Goal: Information Seeking & Learning: Check status

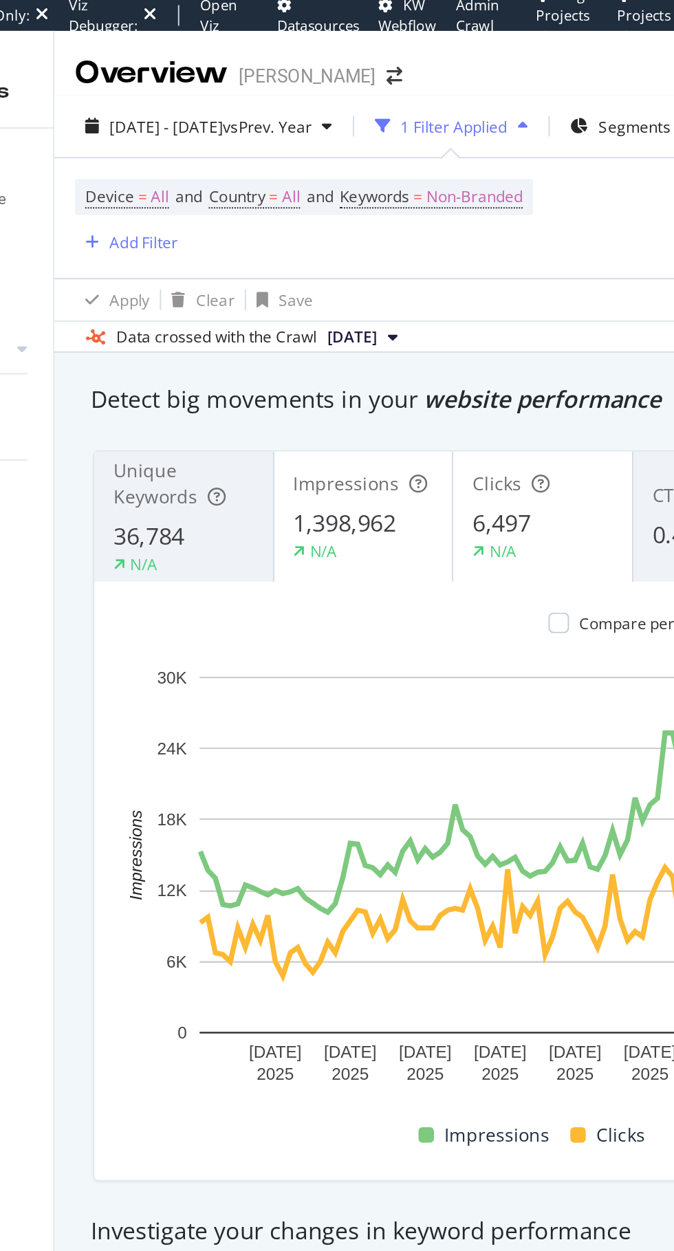
click at [226, 76] on div "2025 Jun. 30th - Sep. 29th vs Prev. Year" at bounding box center [235, 67] width 143 height 21
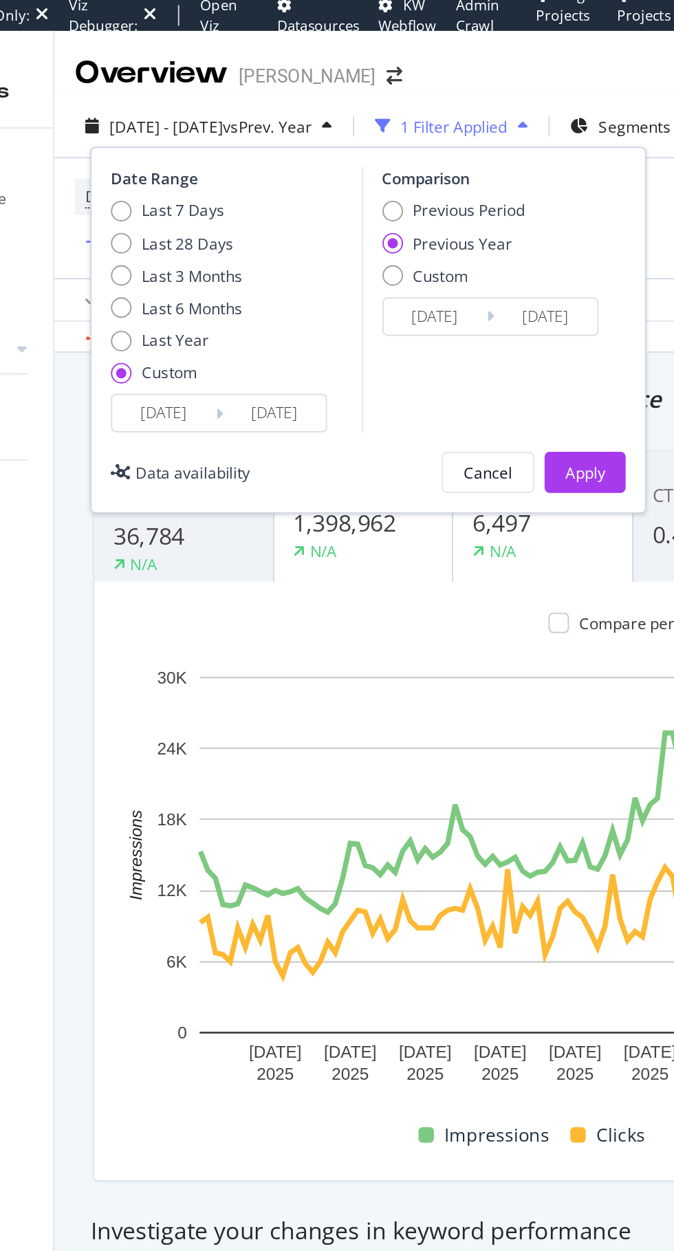
click at [195, 256] on div "Data availability" at bounding box center [220, 253] width 74 height 12
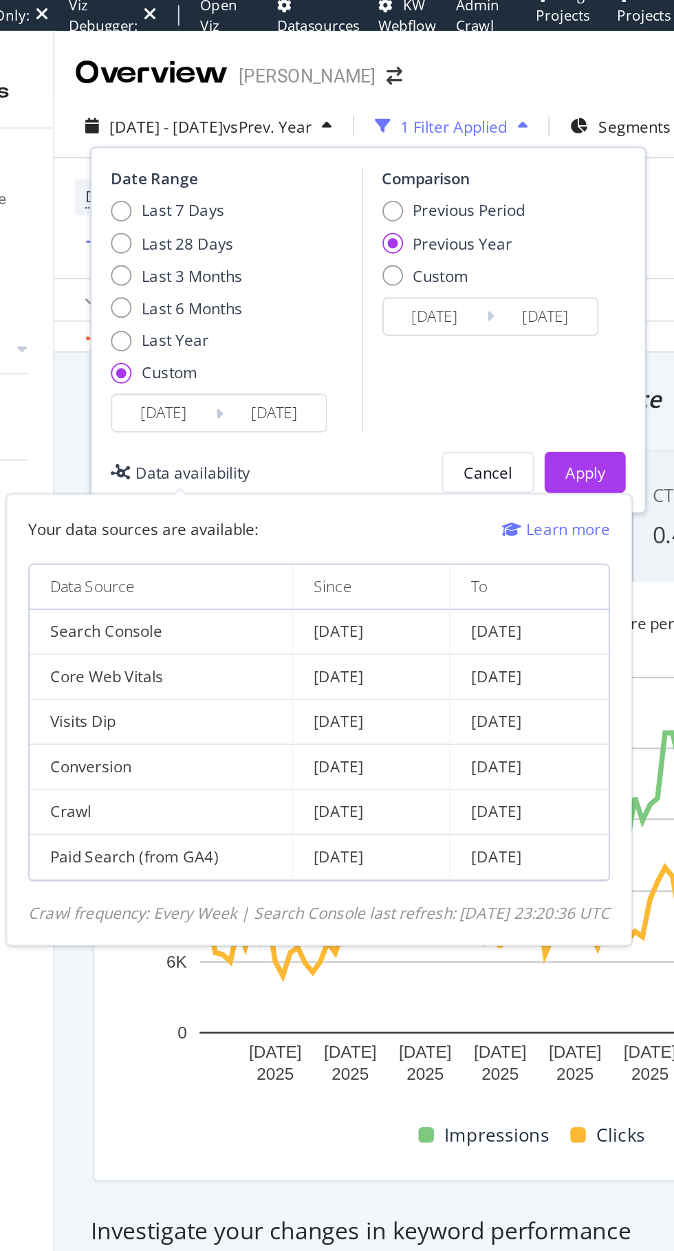
click at [186, 183] on div "Last Year" at bounding box center [188, 182] width 11 height 11
type input "[DATE]"
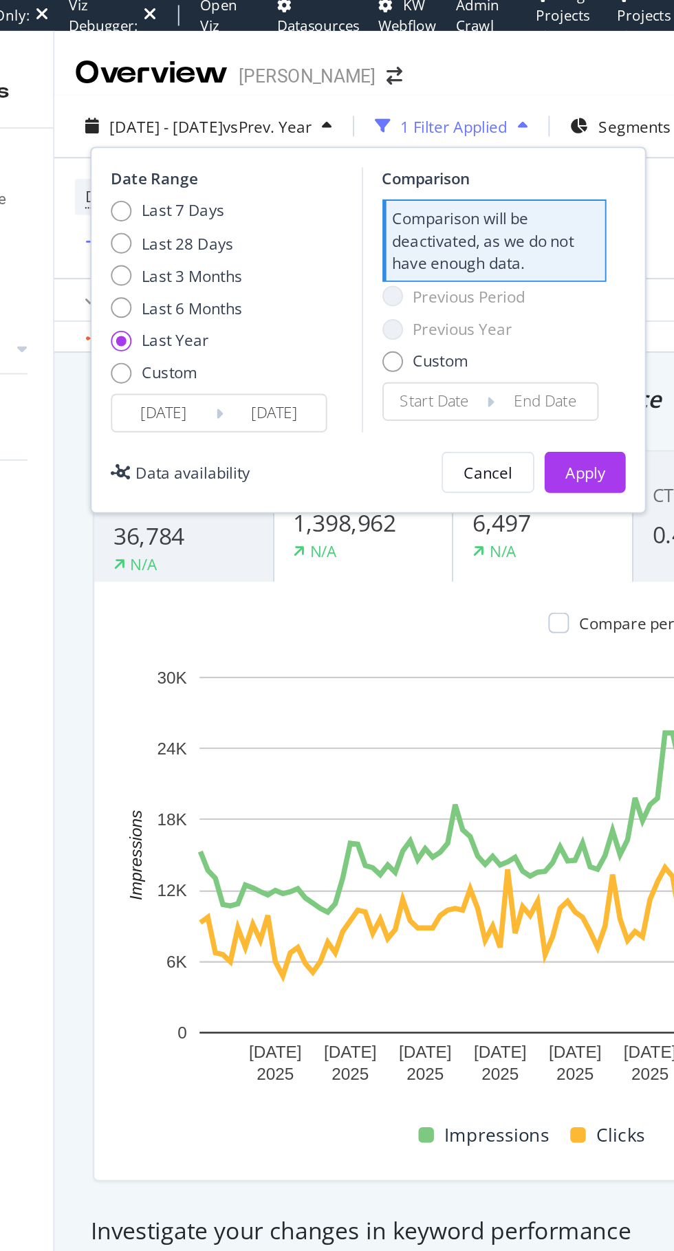
click at [204, 252] on div "Data availability" at bounding box center [226, 253] width 61 height 12
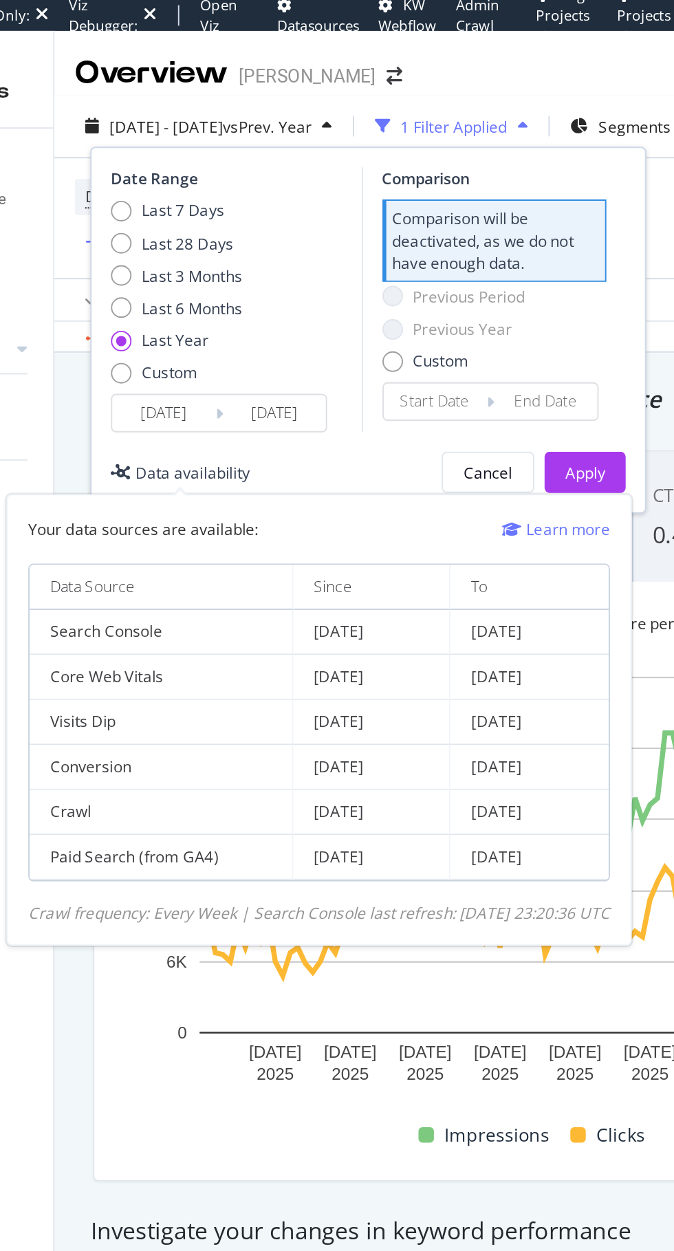
click at [193, 214] on input "[DATE]" at bounding box center [211, 220] width 55 height 19
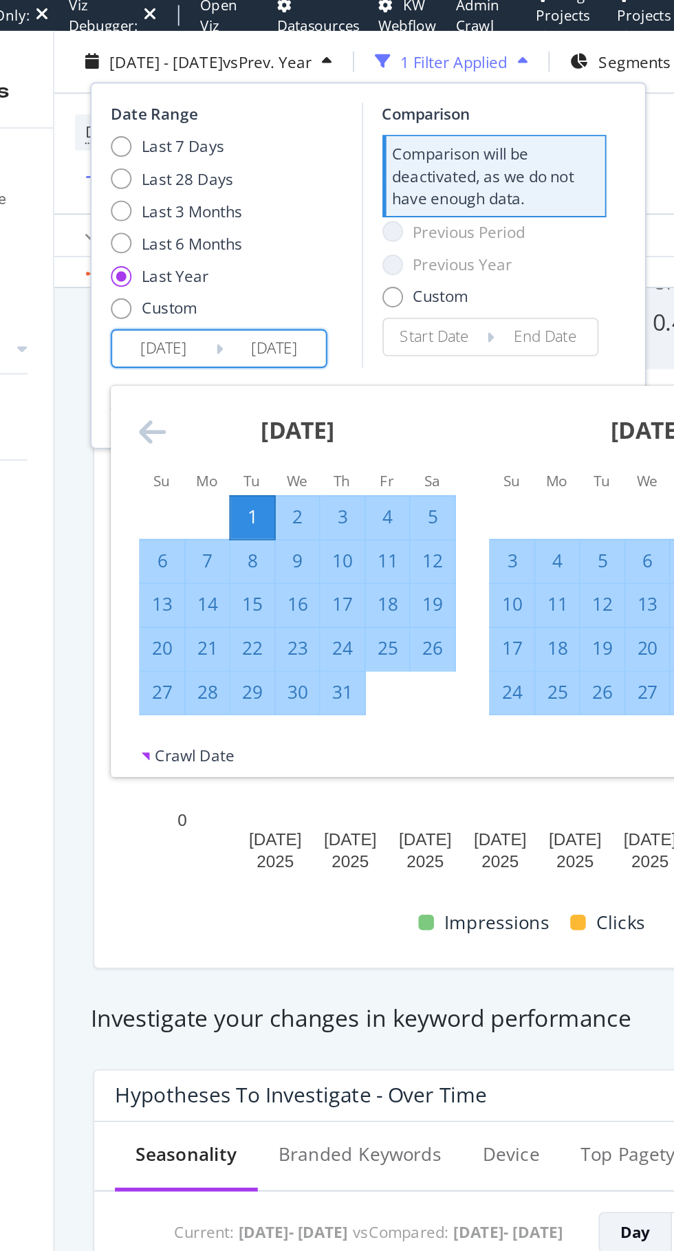
scroll to position [113, 0]
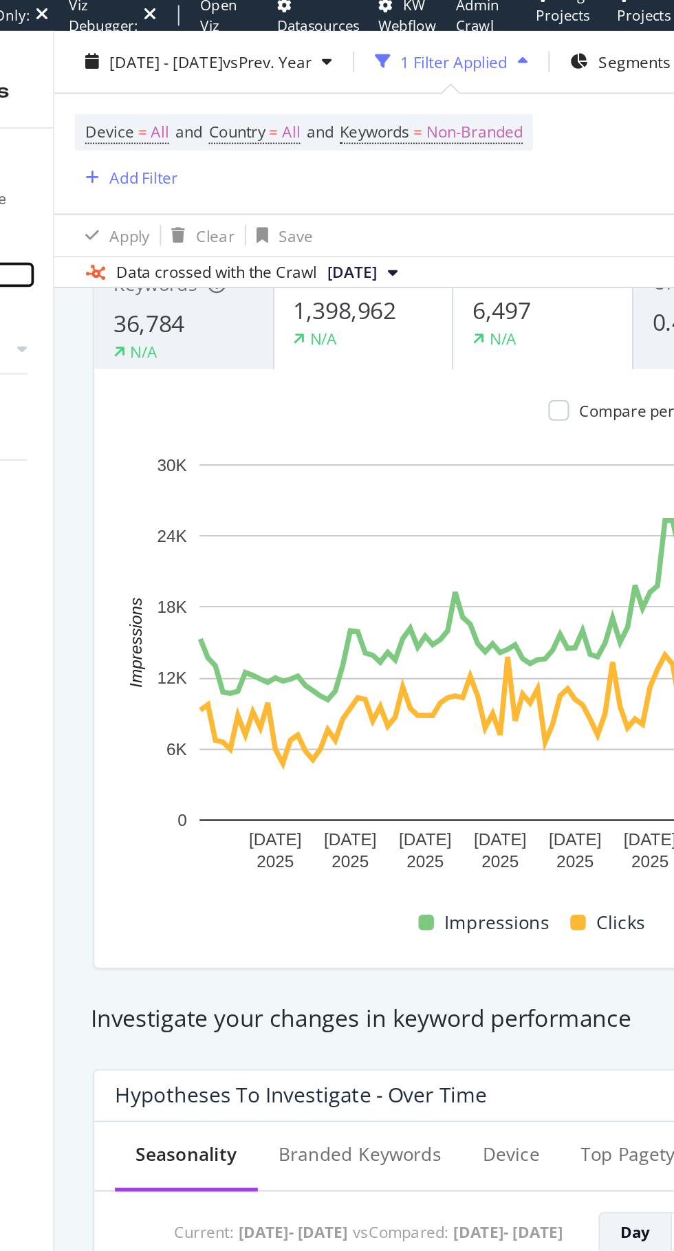
click at [135, 146] on div at bounding box center [136, 147] width 14 height 14
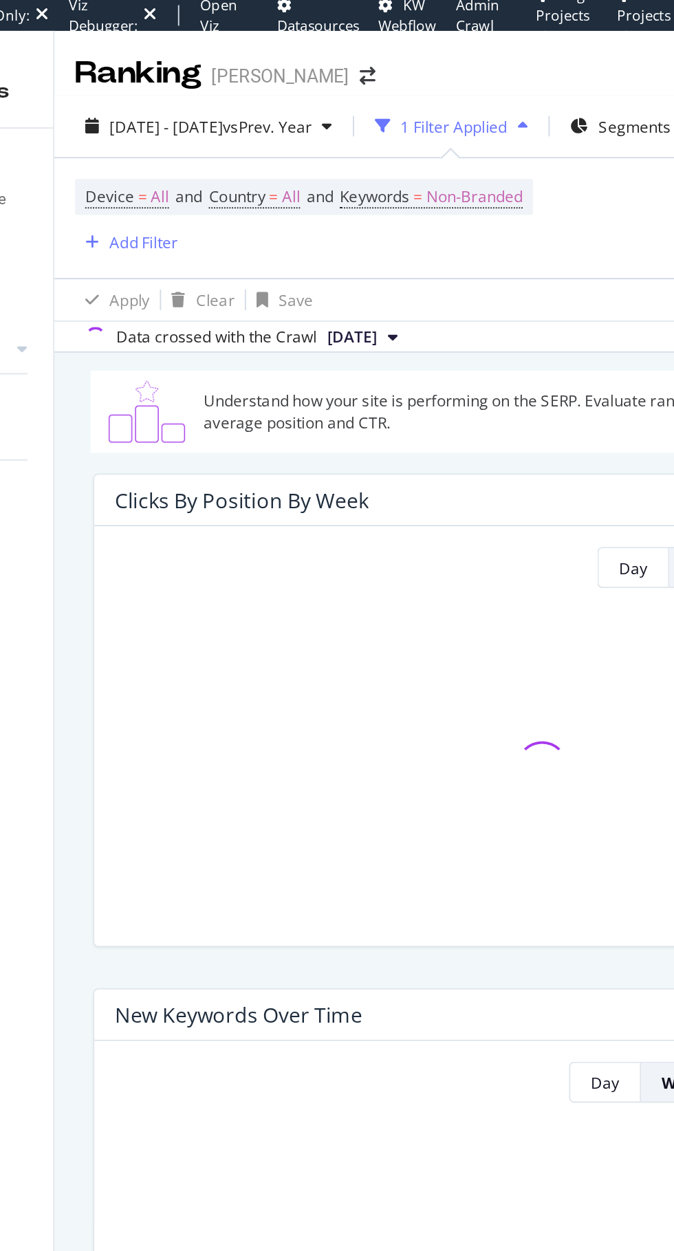
click at [207, 76] on div "2025 Jun. 30th - Sep. 29th vs Prev. Year" at bounding box center [235, 67] width 143 height 21
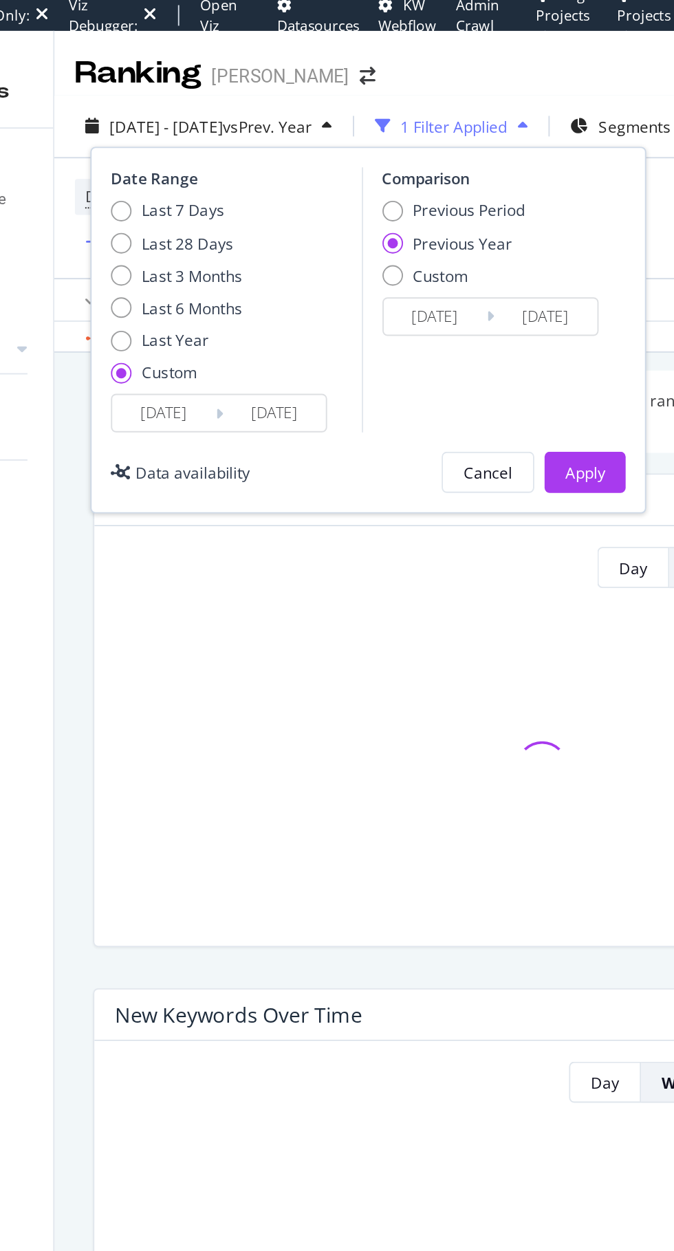
click at [205, 254] on div "Data availability" at bounding box center [226, 253] width 61 height 12
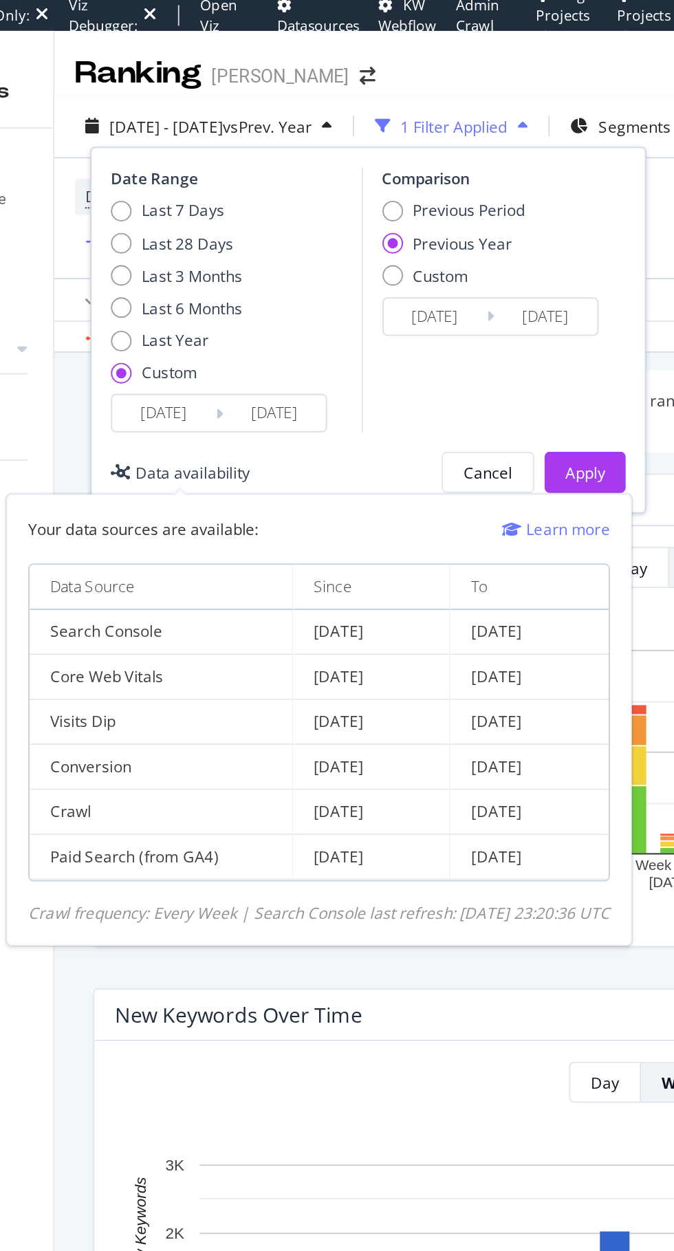
click at [193, 187] on div "Last Year" at bounding box center [218, 182] width 70 height 12
type input "[DATE]"
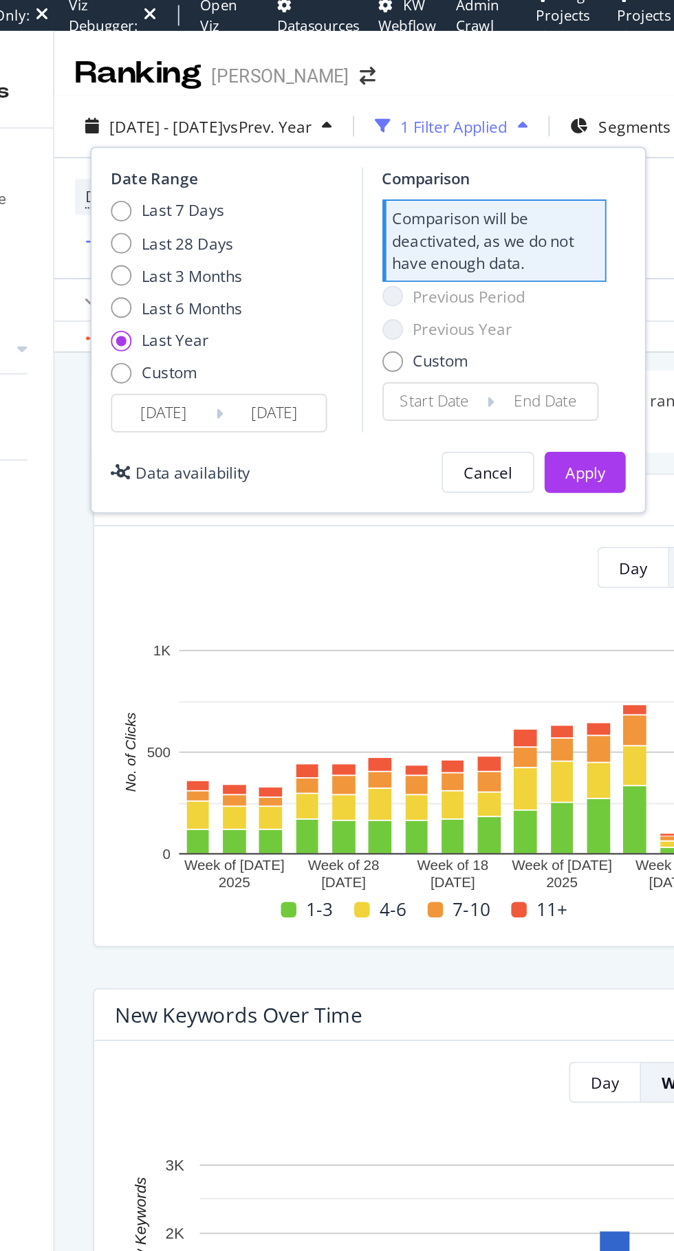
click at [202, 225] on input "[DATE]" at bounding box center [211, 220] width 55 height 19
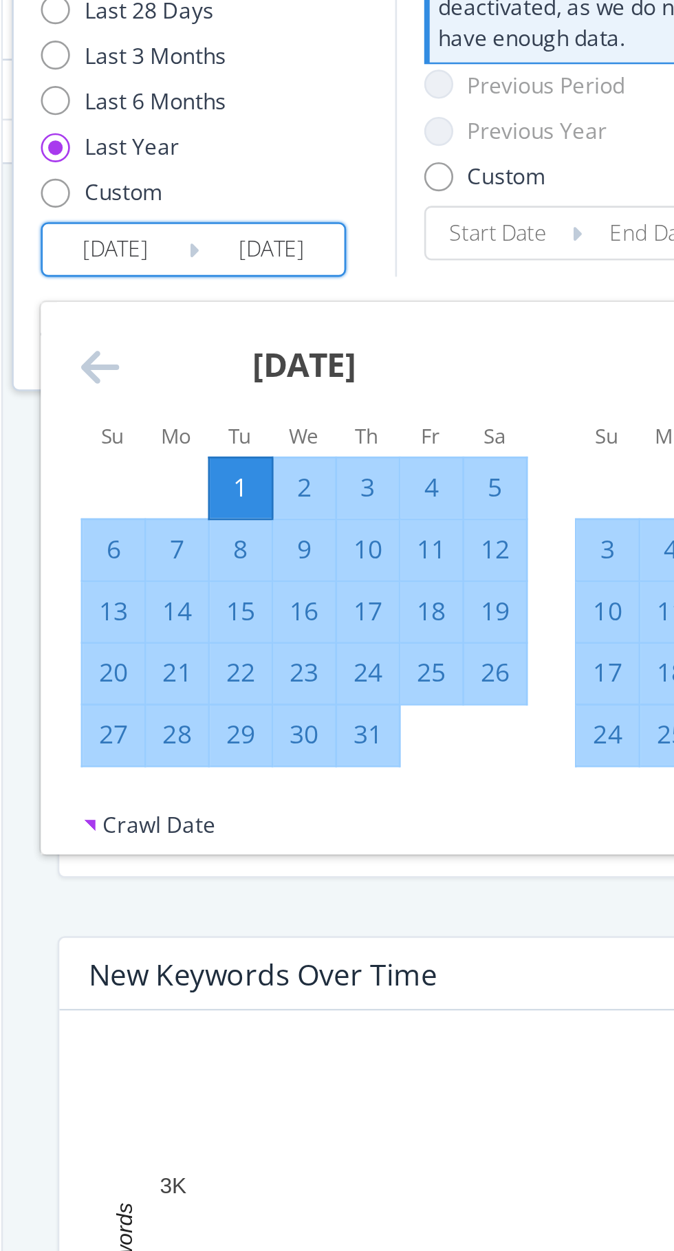
scroll to position [88, 0]
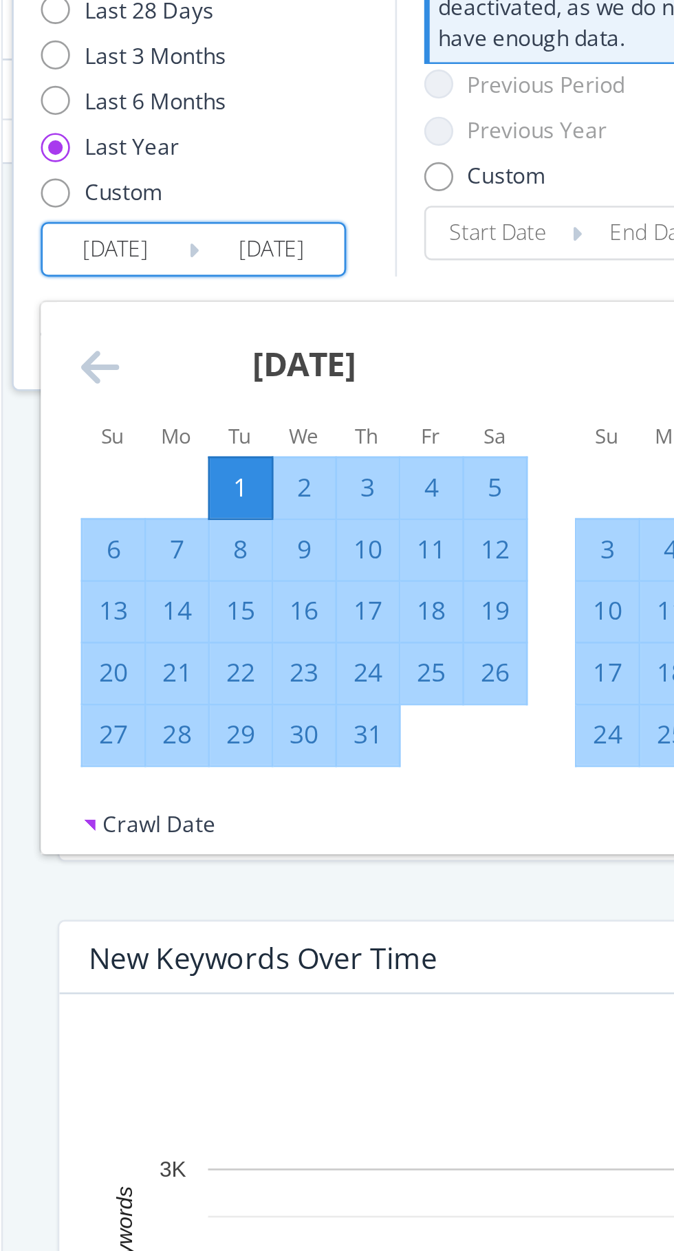
click at [188, 239] on icon "Move backward to switch to the previous month." at bounding box center [189, 231] width 14 height 17
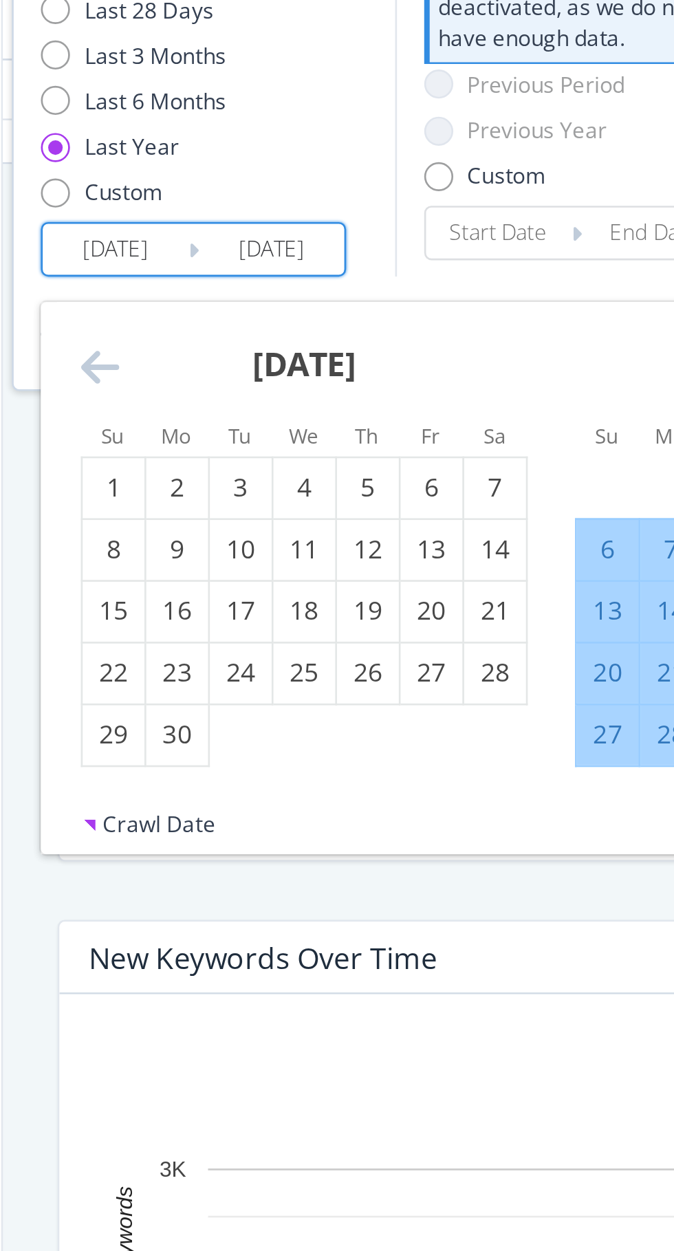
click at [191, 236] on icon "Move backward to switch to the previous month." at bounding box center [189, 231] width 14 height 17
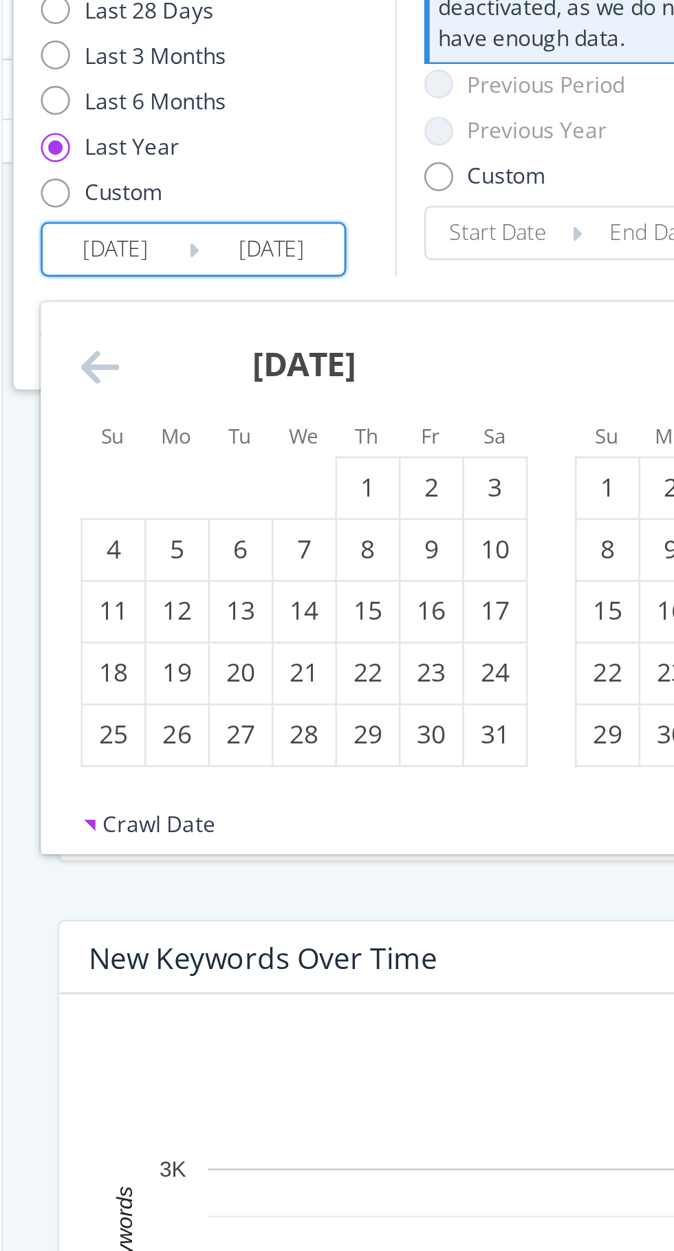
click at [189, 228] on icon "Move backward to switch to the previous month." at bounding box center [189, 231] width 14 height 17
click at [184, 230] on icon "Move backward to switch to the previous month." at bounding box center [189, 231] width 14 height 17
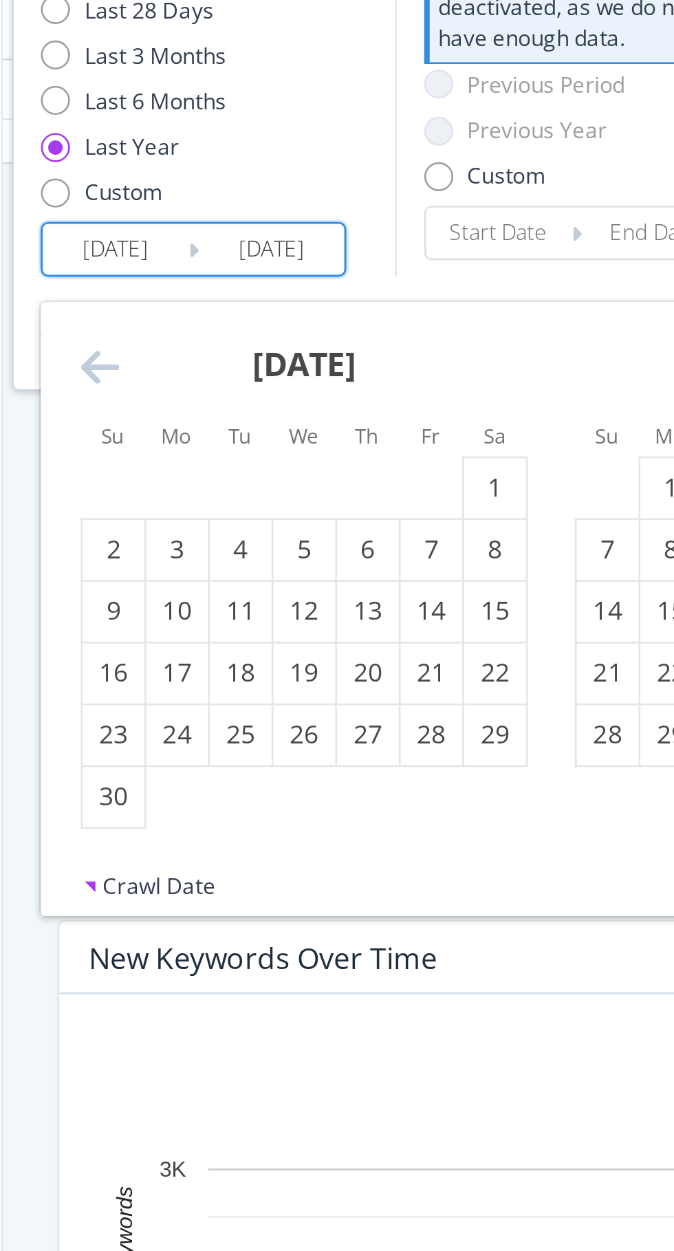
click at [186, 231] on icon "Move backward to switch to the previous month." at bounding box center [189, 231] width 14 height 17
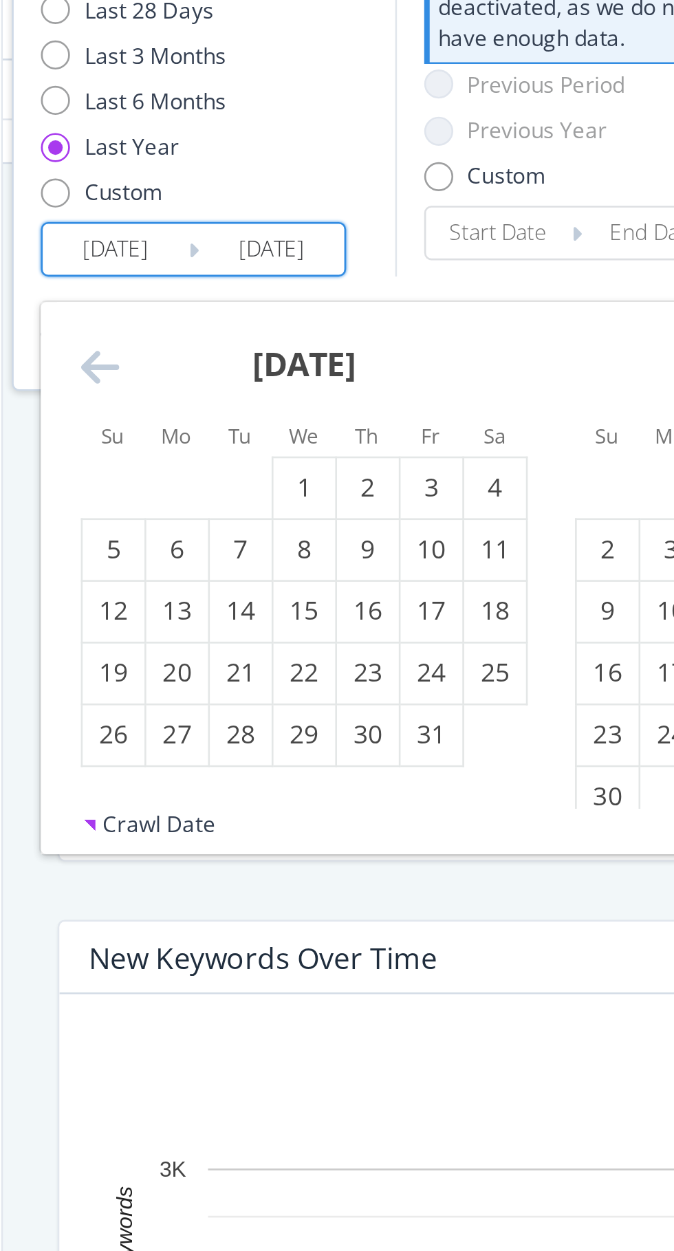
click at [189, 232] on icon "Move backward to switch to the previous month." at bounding box center [189, 231] width 14 height 17
click at [183, 230] on icon "Move backward to switch to the previous month." at bounding box center [189, 231] width 14 height 17
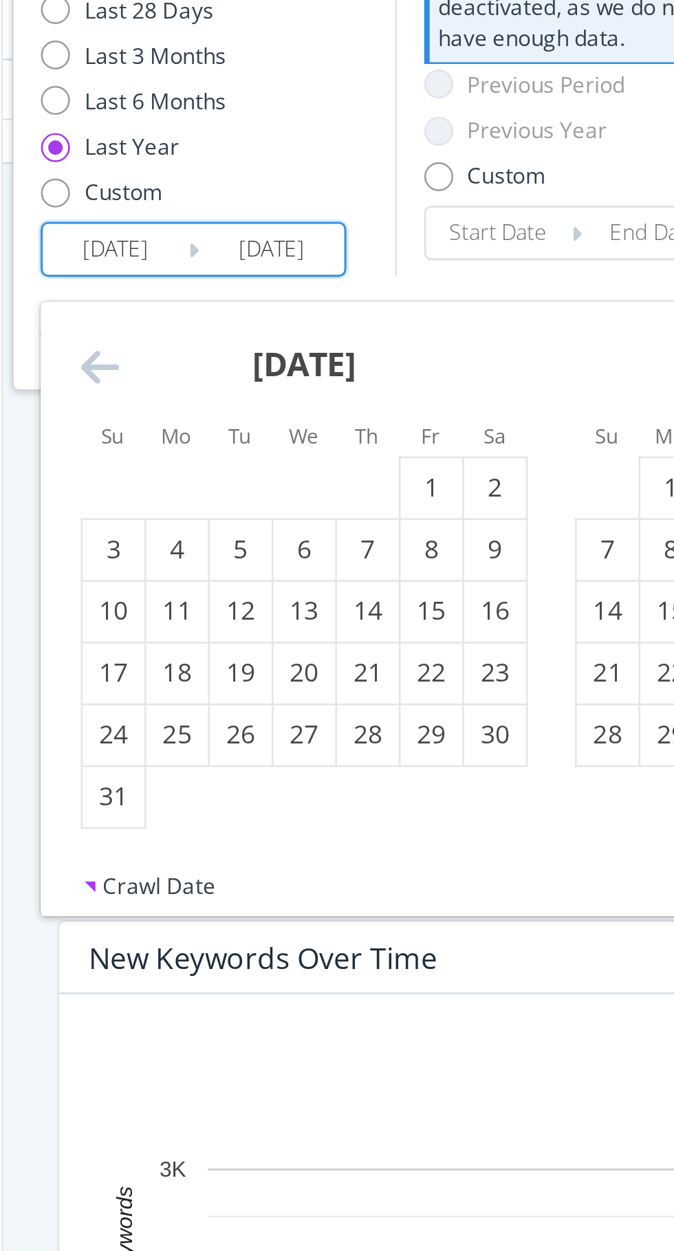
click at [183, 232] on icon "Move backward to switch to the previous month." at bounding box center [189, 231] width 14 height 17
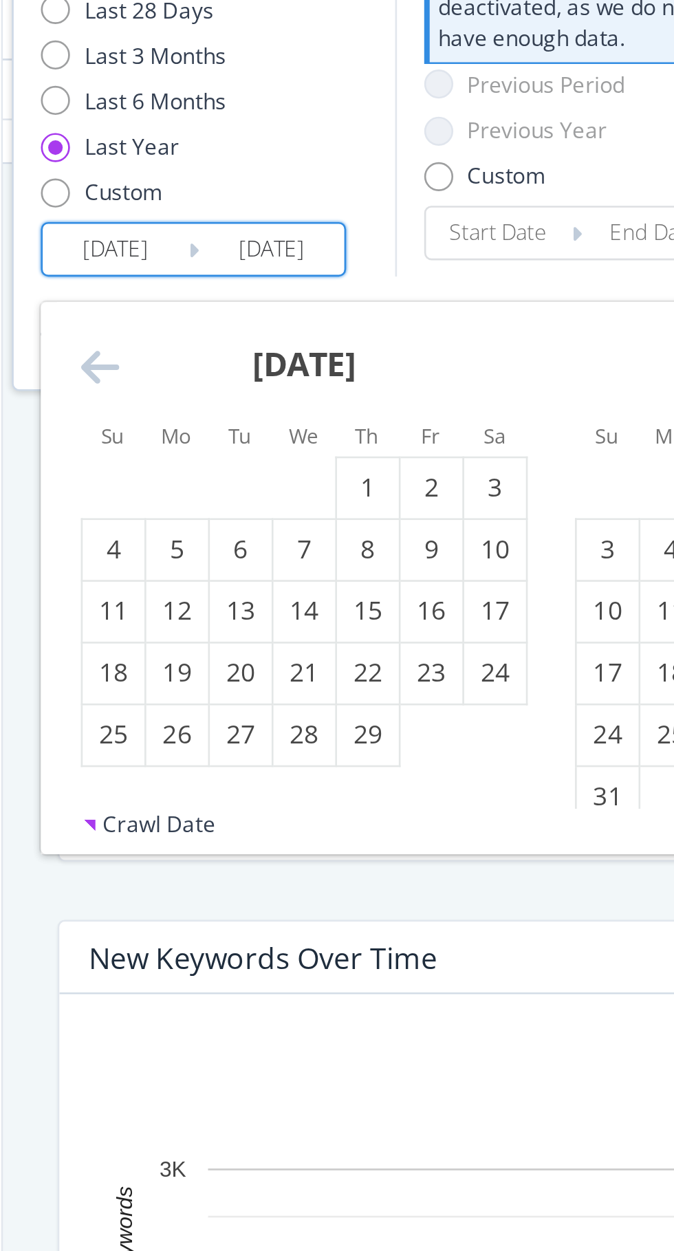
click at [184, 233] on icon "Move backward to switch to the previous month." at bounding box center [189, 231] width 14 height 17
click at [186, 239] on icon "Move backward to switch to the previous month." at bounding box center [189, 231] width 14 height 17
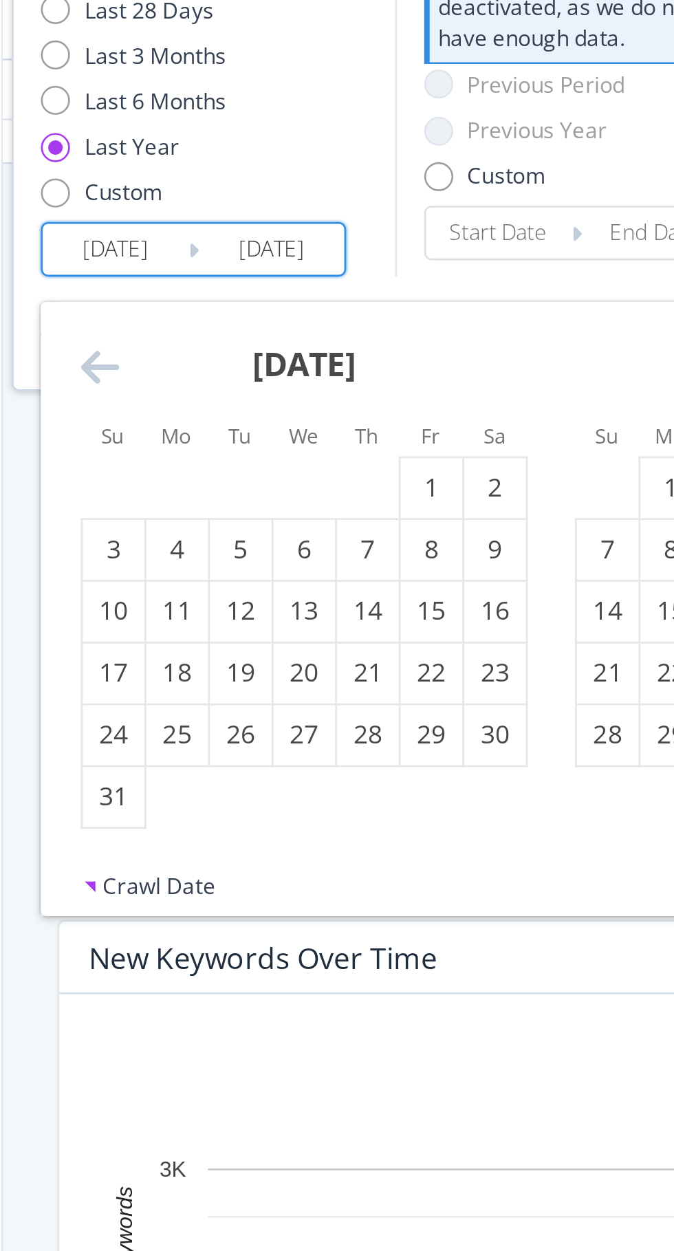
click at [190, 234] on icon "Move backward to switch to the previous month." at bounding box center [189, 231] width 14 height 17
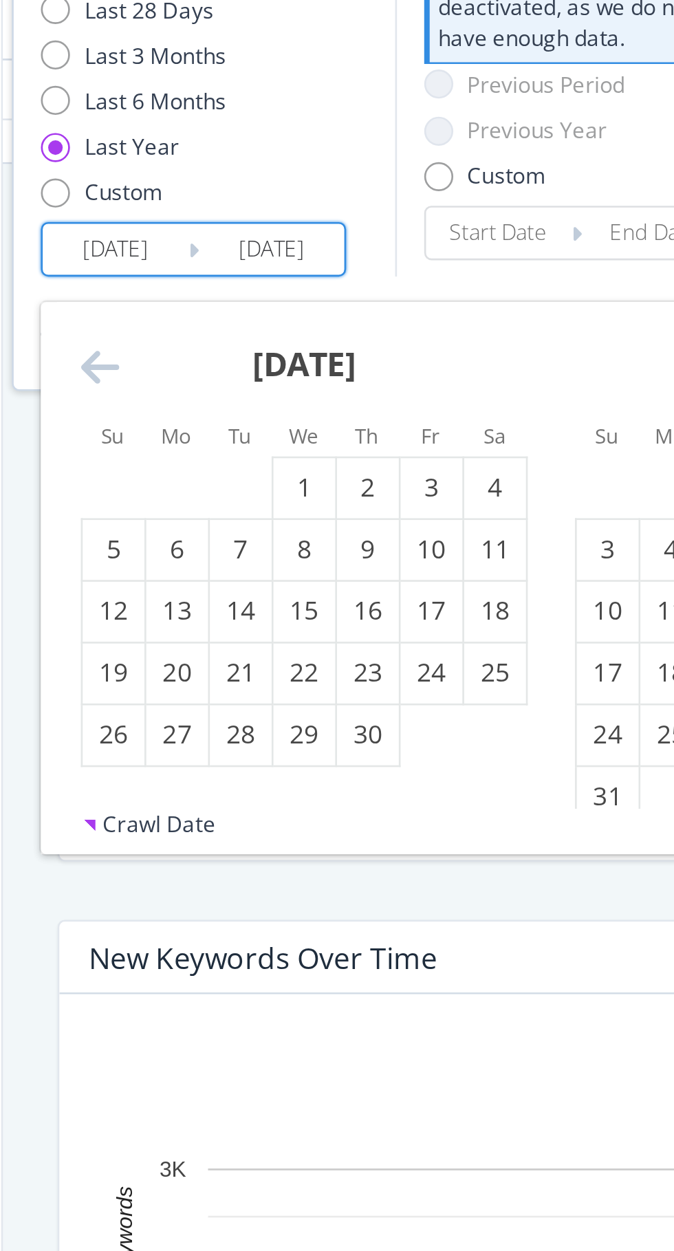
click at [185, 236] on icon "Move backward to switch to the previous month." at bounding box center [189, 231] width 14 height 17
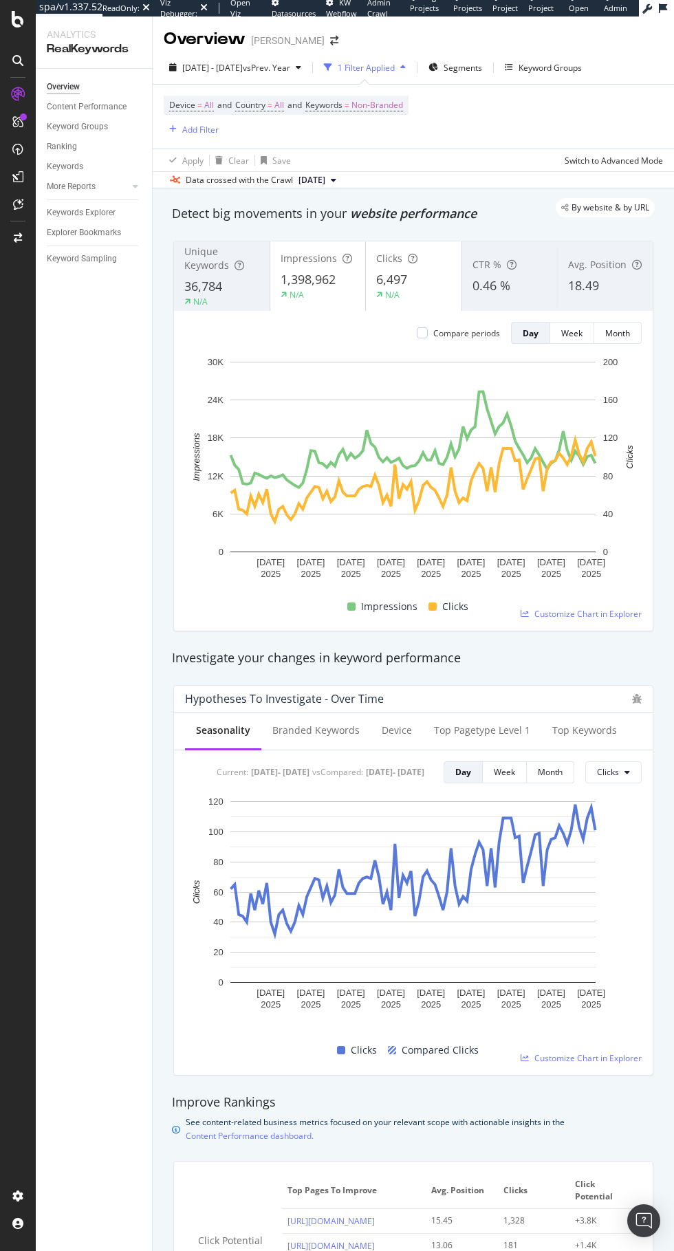
click at [210, 67] on span "[DATE] - [DATE]" at bounding box center [212, 68] width 61 height 12
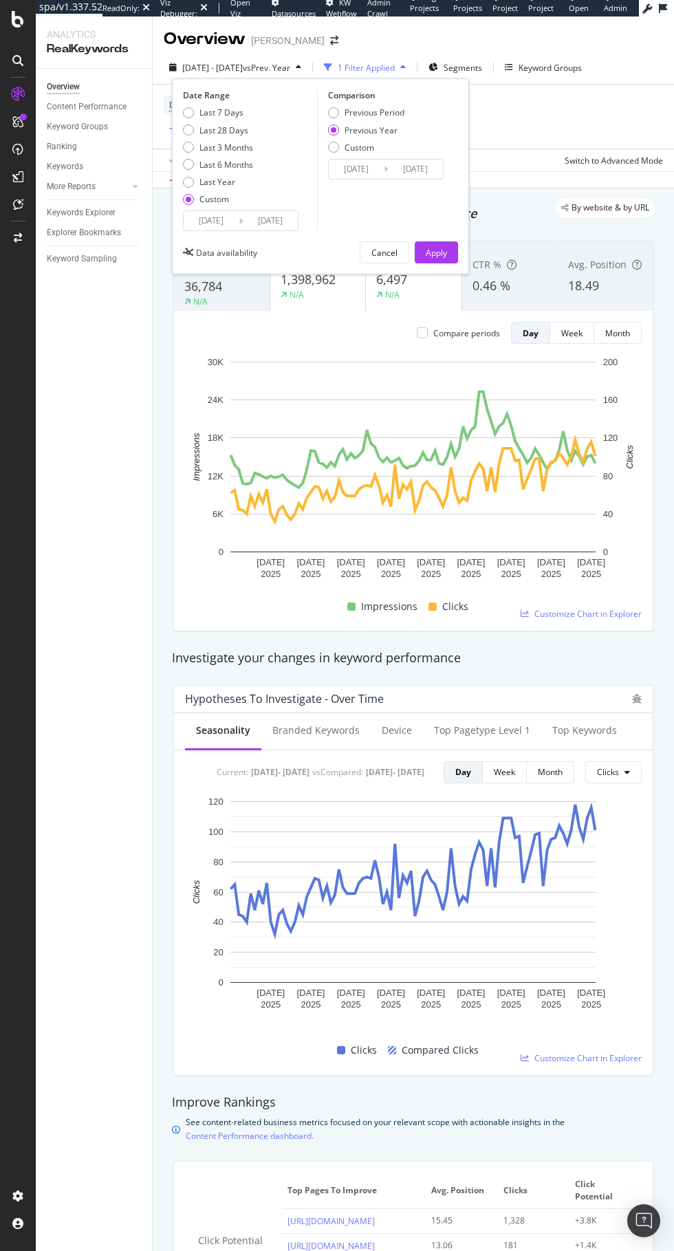
click at [186, 168] on div "Last 6 Months" at bounding box center [188, 164] width 11 height 11
type input "2025/03/31"
type input "2025/09/30"
type input "2024/04/01"
type input "2024/10/01"
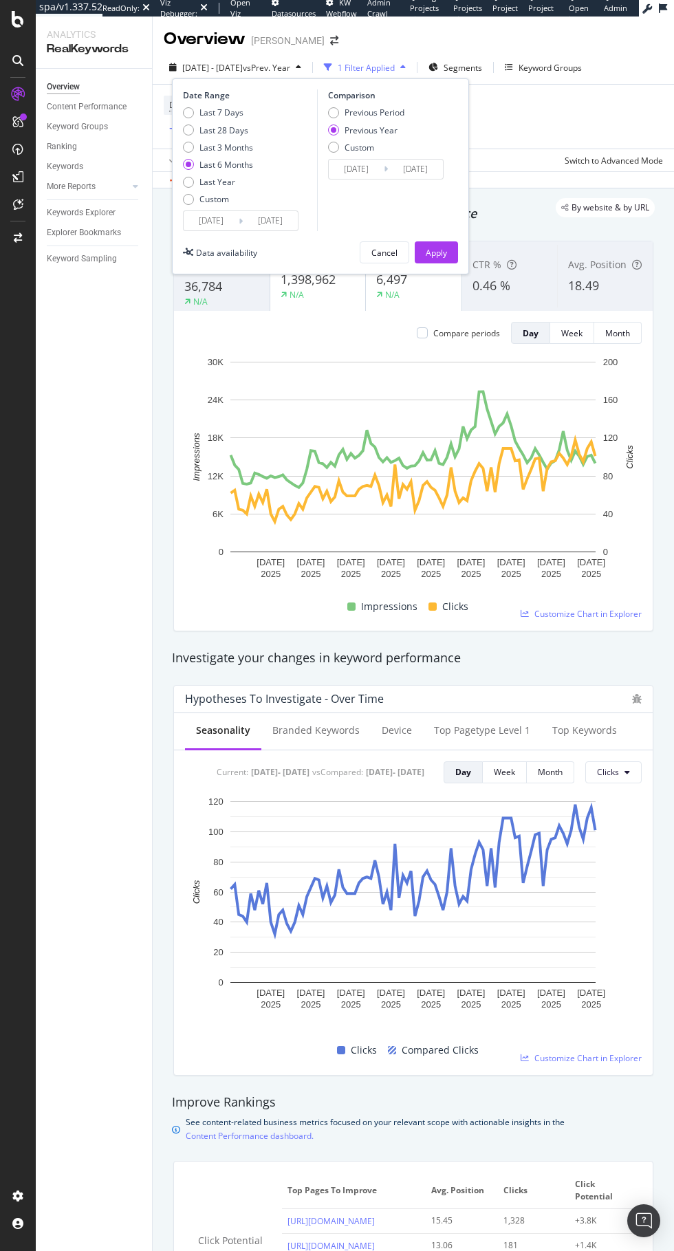
click at [205, 179] on div "Last Year" at bounding box center [217, 182] width 36 height 12
type input "2024/10/01"
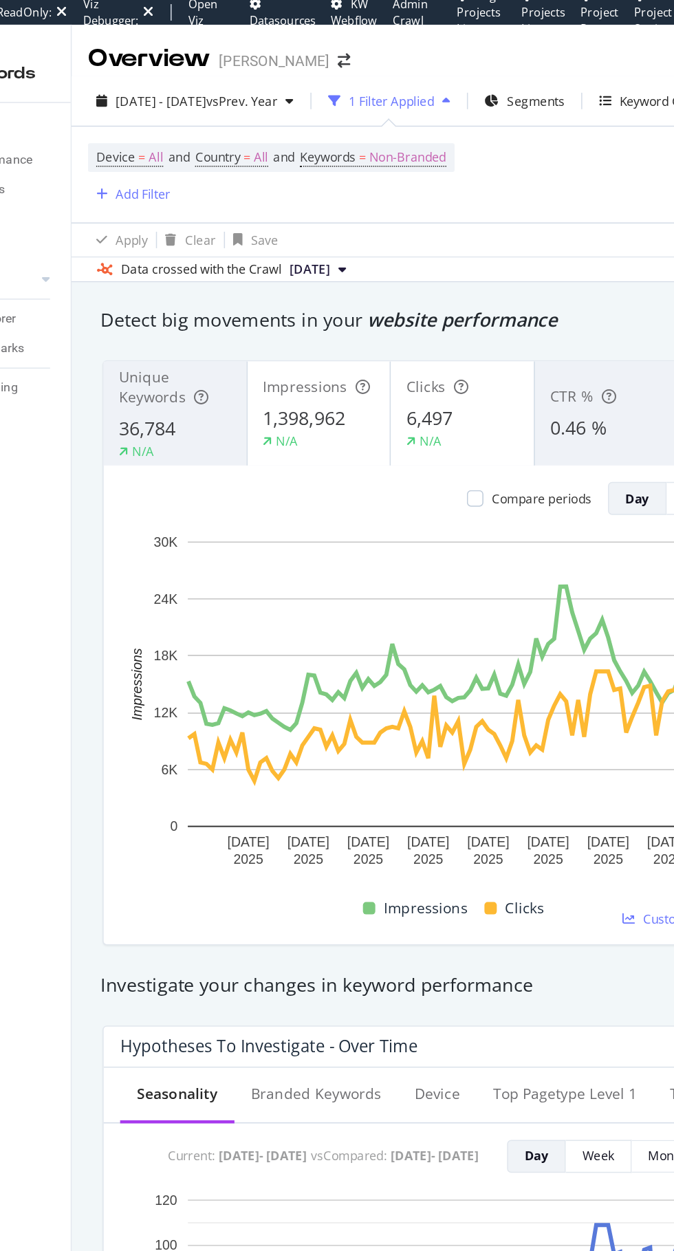
click at [192, 68] on span "[DATE] - [DATE]" at bounding box center [212, 68] width 61 height 12
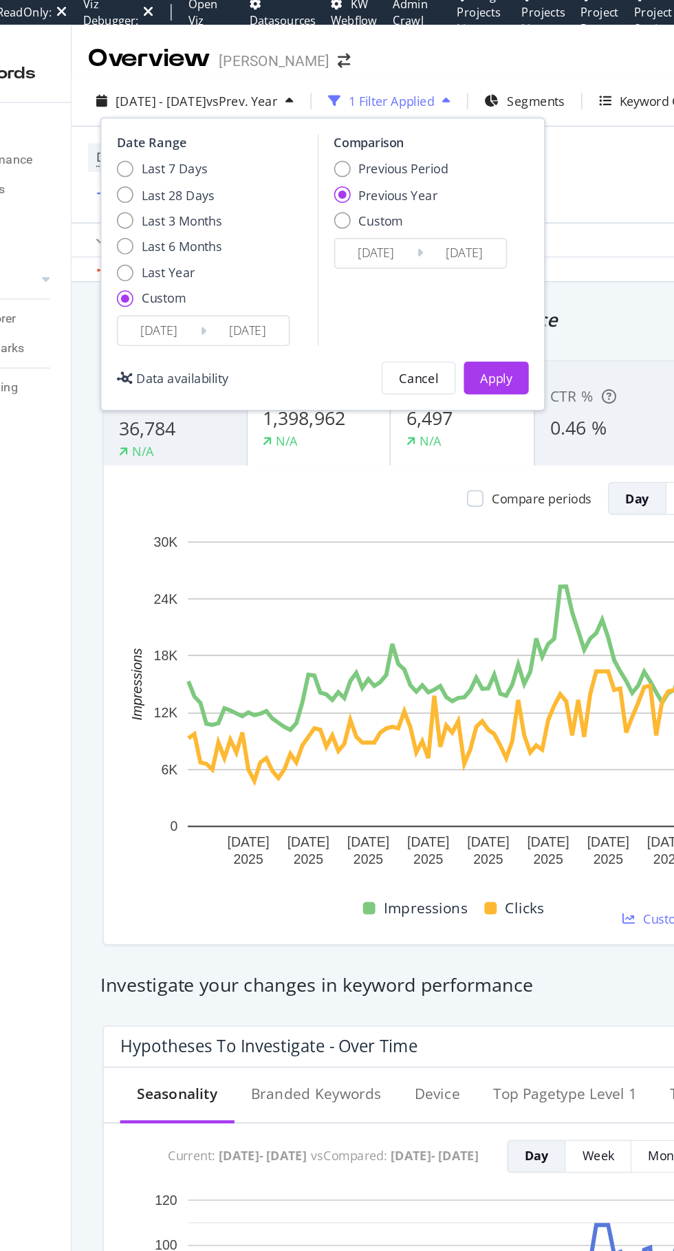
click at [188, 223] on input "2025/06/30" at bounding box center [211, 220] width 55 height 19
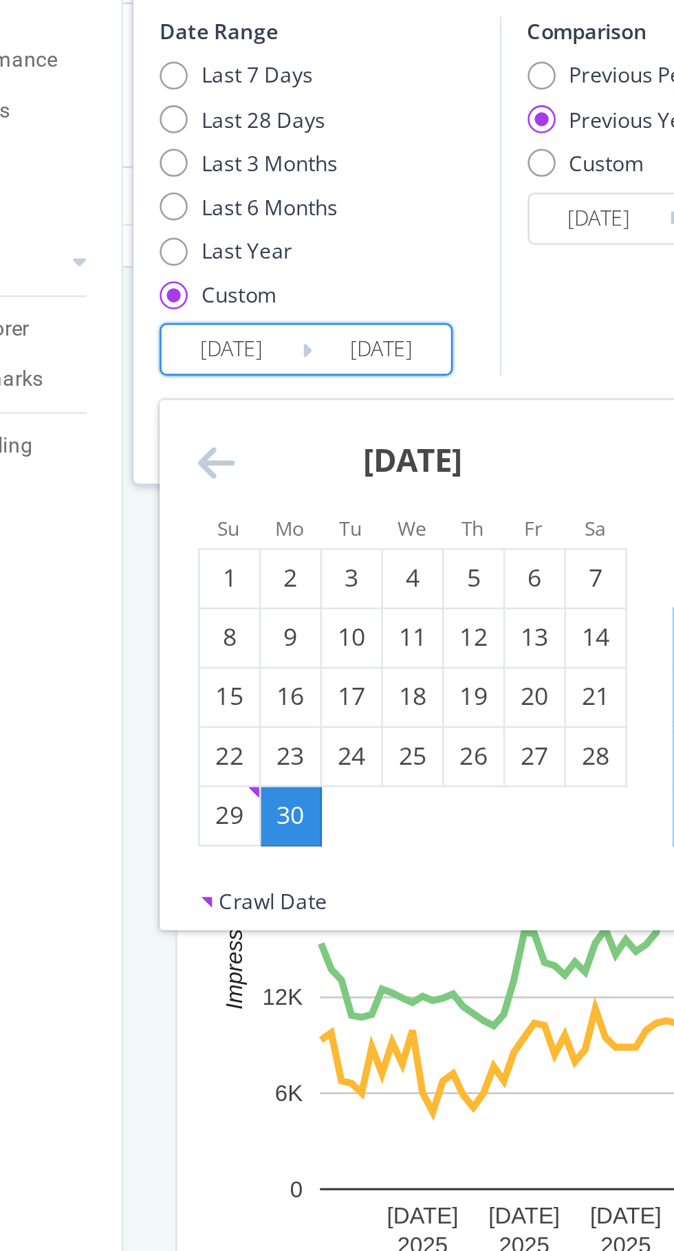
click at [186, 263] on icon "Move backward to switch to the previous month." at bounding box center [189, 265] width 14 height 17
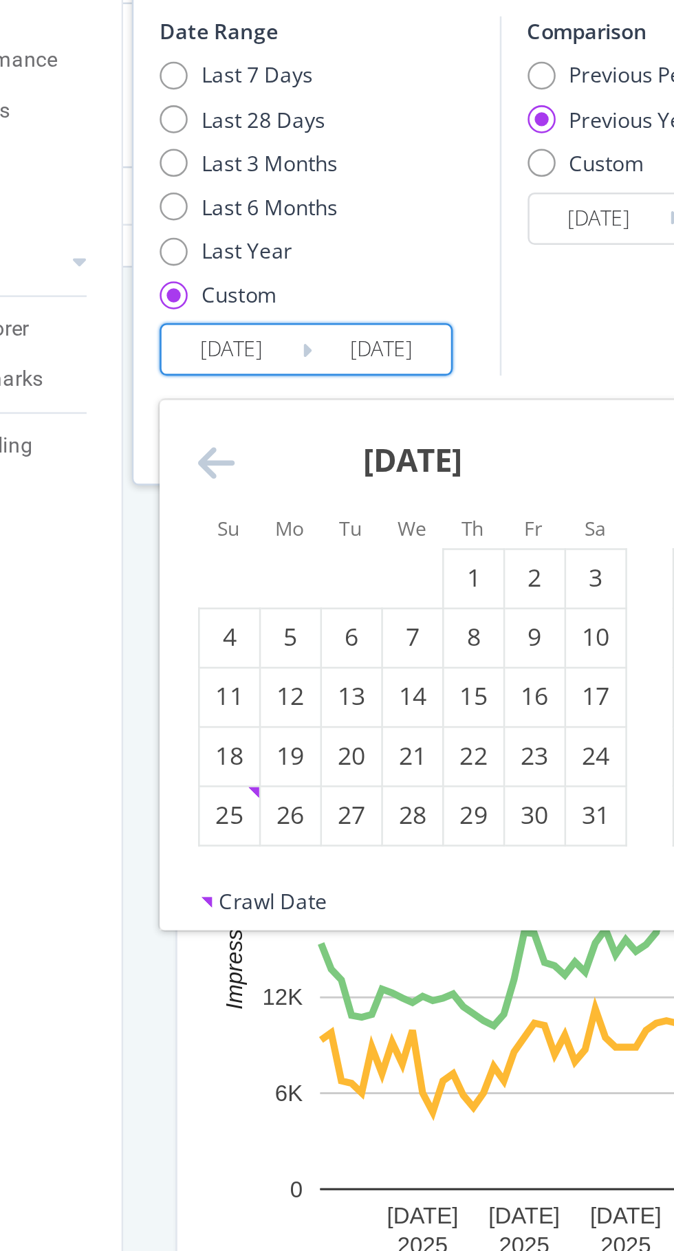
click at [183, 263] on icon "Move backward to switch to the previous month." at bounding box center [189, 265] width 14 height 17
click at [184, 265] on icon "Move backward to switch to the previous month." at bounding box center [189, 265] width 14 height 17
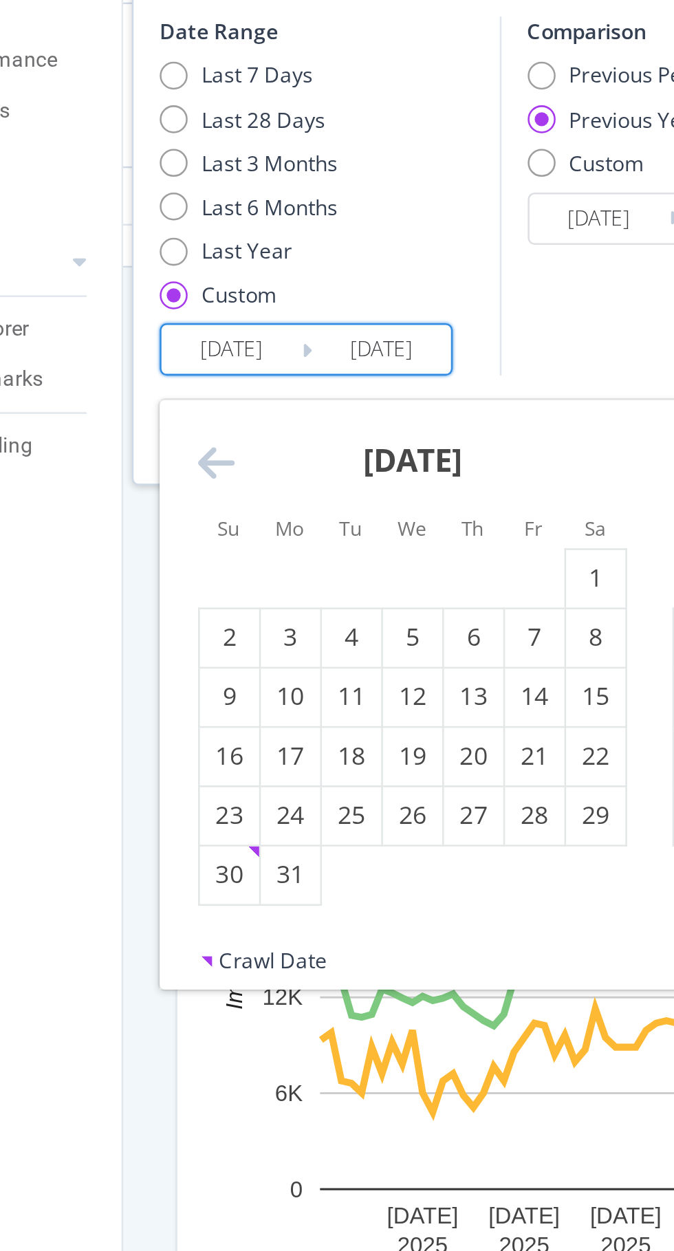
click at [185, 265] on icon "Move backward to switch to the previous month." at bounding box center [189, 265] width 14 height 17
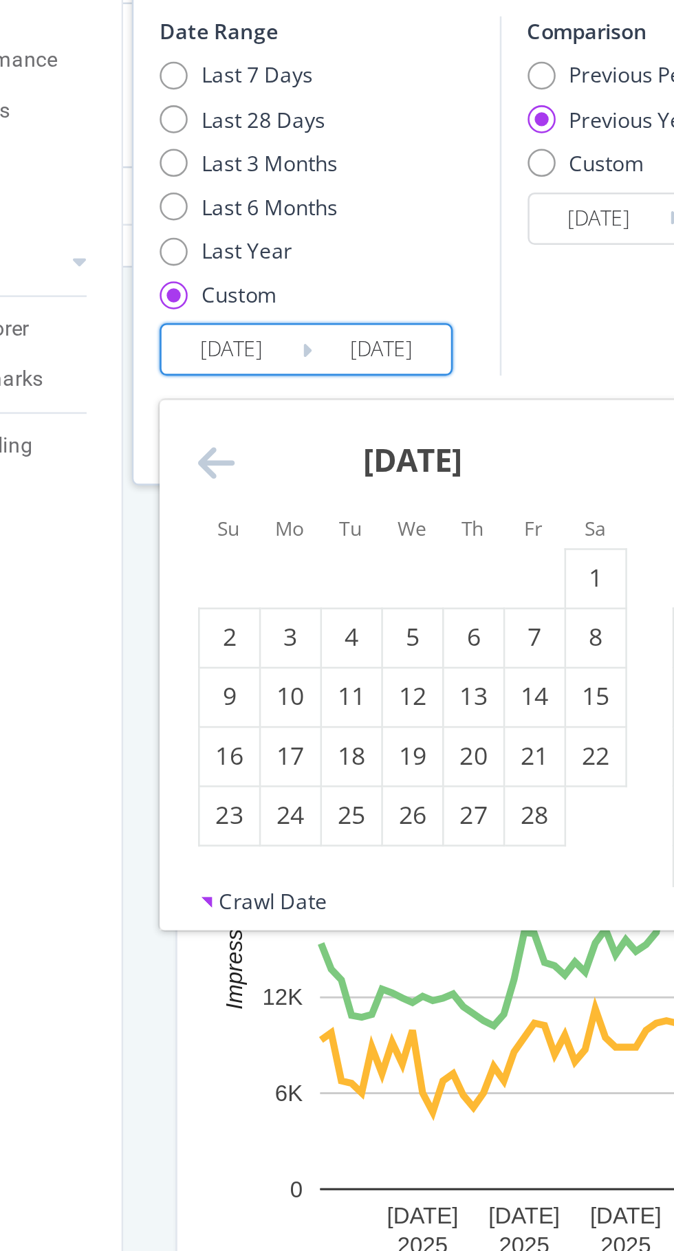
click at [188, 264] on icon "Move backward to switch to the previous month." at bounding box center [189, 265] width 14 height 17
click at [262, 308] on div "1" at bounding box center [266, 311] width 23 height 14
type input "[DATE]"
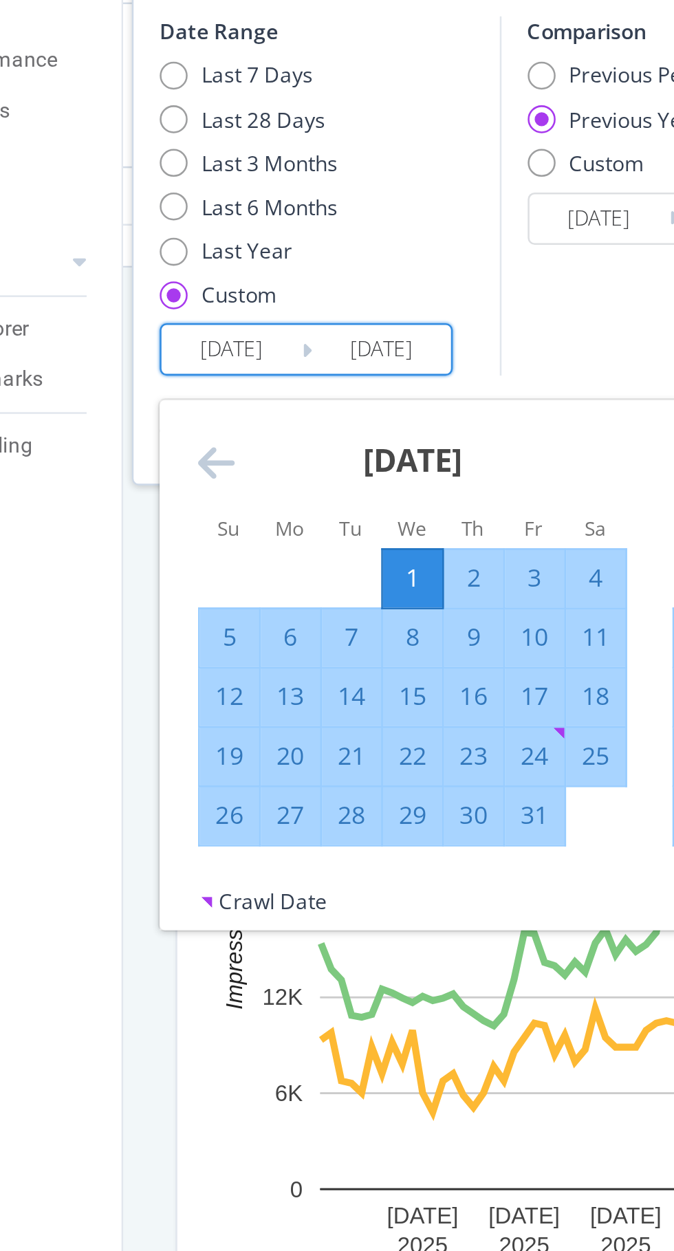
click at [254, 217] on input "2025/09/29" at bounding box center [254, 220] width 55 height 19
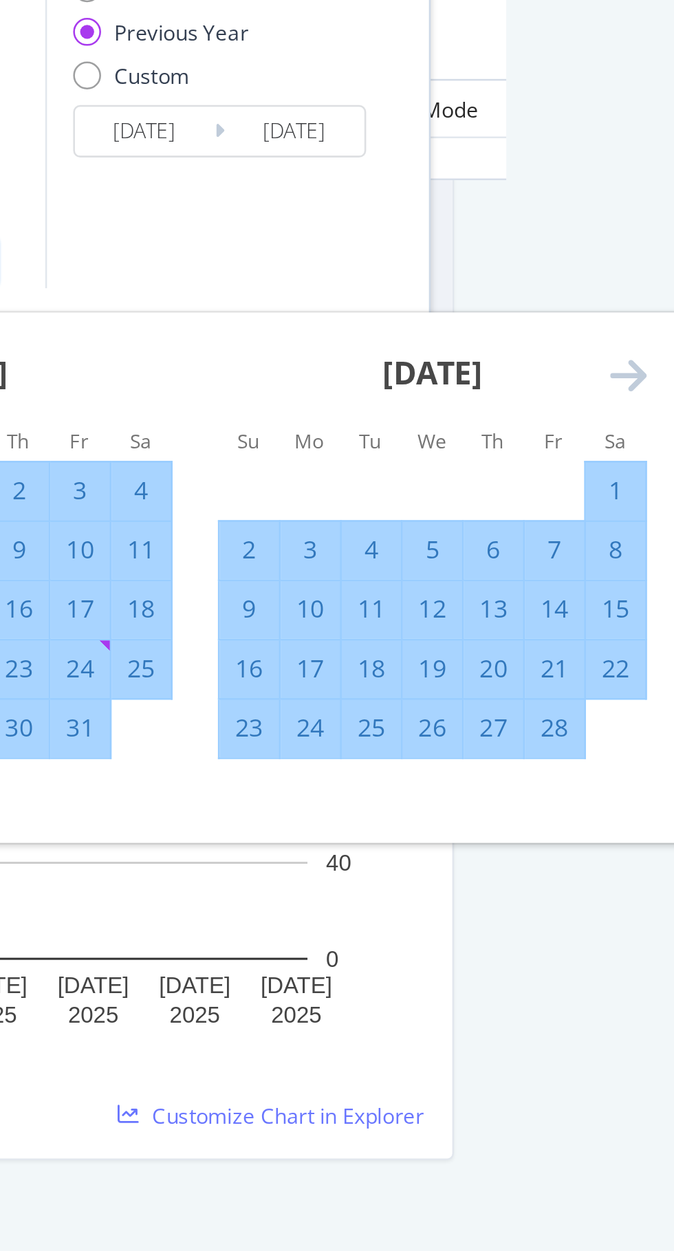
click at [648, 229] on icon "Move forward to switch to the next month." at bounding box center [651, 231] width 14 height 17
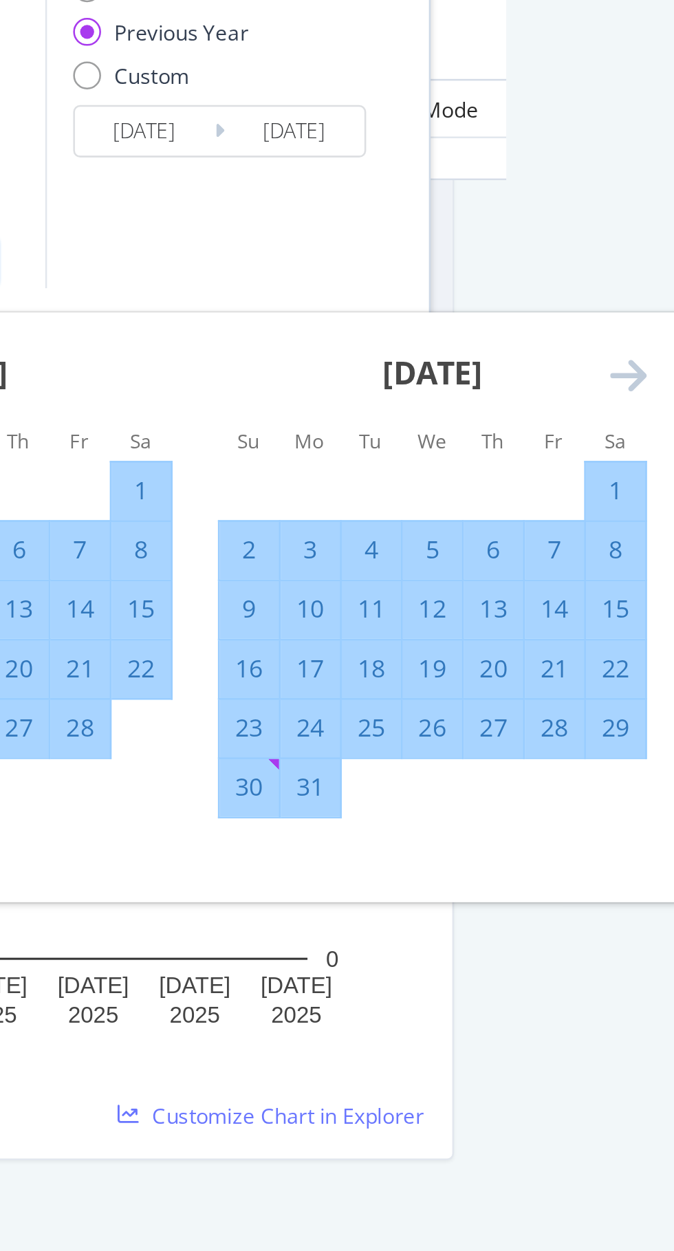
click at [647, 234] on icon "Move forward to switch to the next month." at bounding box center [651, 231] width 14 height 17
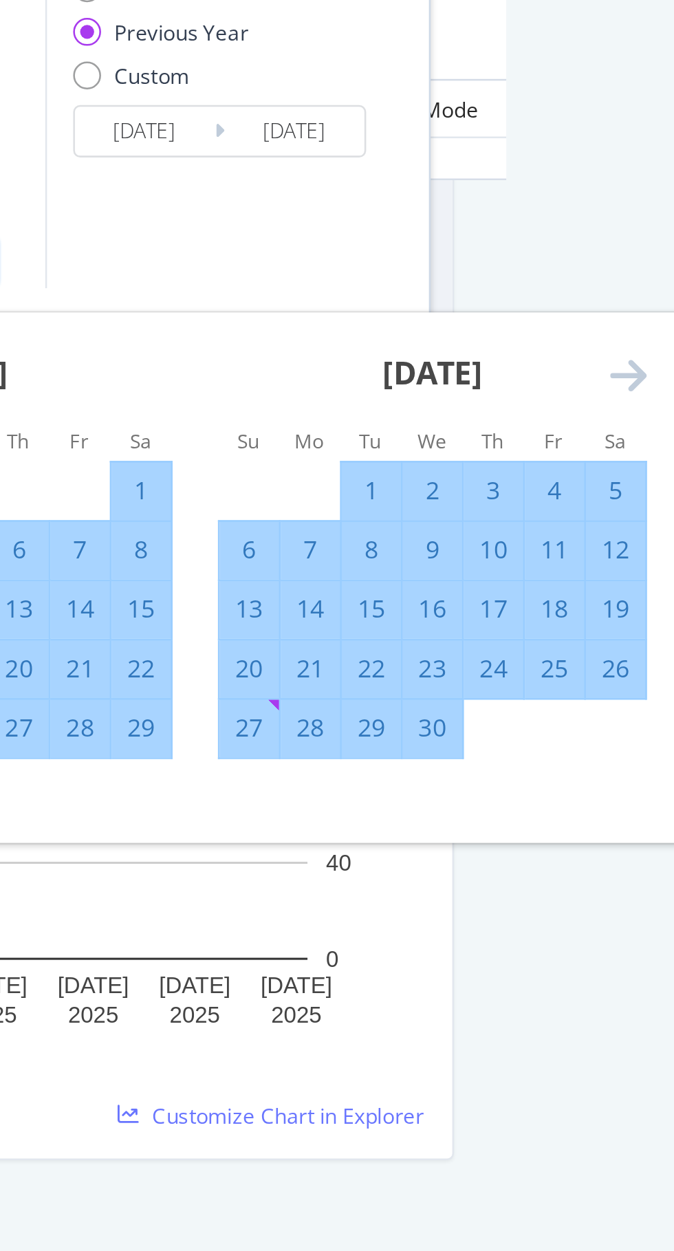
click at [644, 235] on icon "Move forward to switch to the next month." at bounding box center [651, 231] width 14 height 17
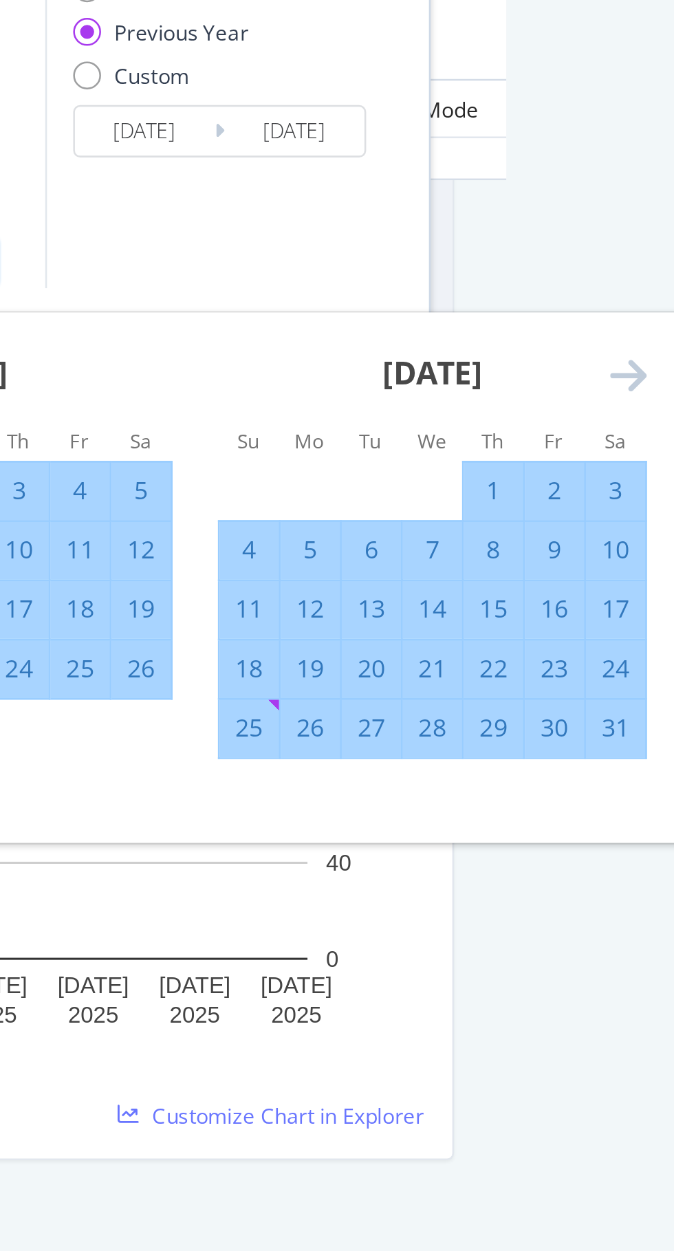
click at [647, 233] on icon "Move forward to switch to the next month." at bounding box center [651, 231] width 14 height 17
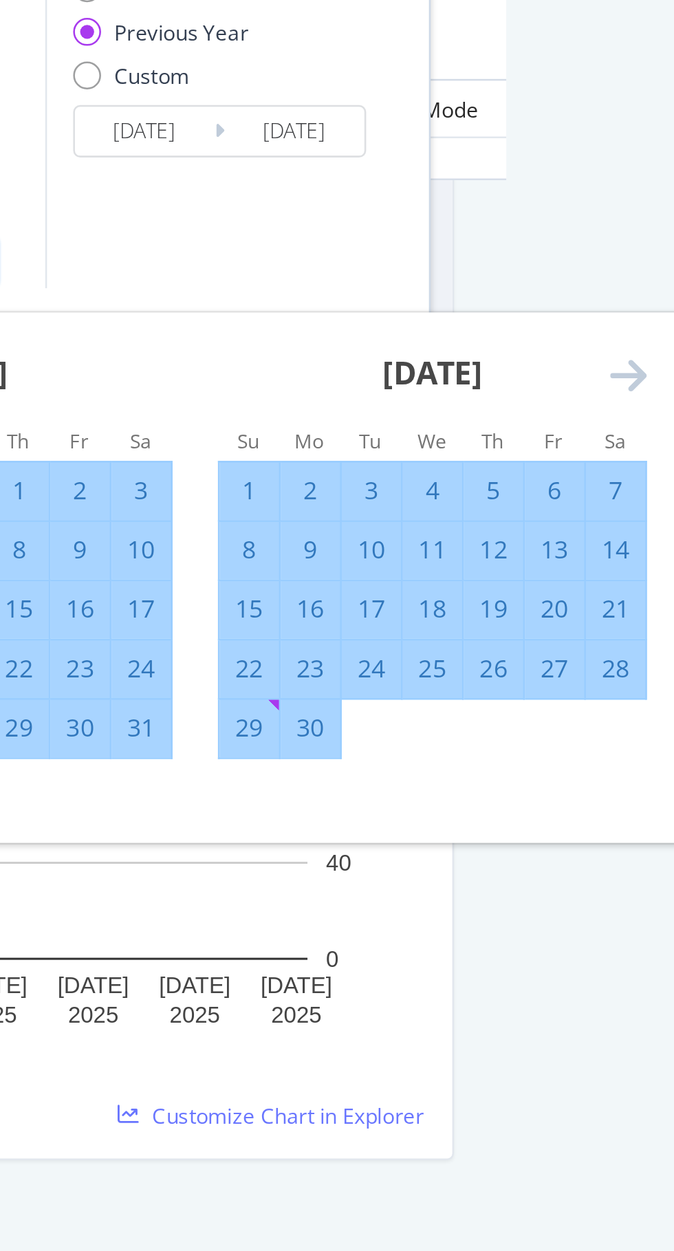
click at [646, 234] on icon "Move forward to switch to the next month." at bounding box center [651, 231] width 14 height 17
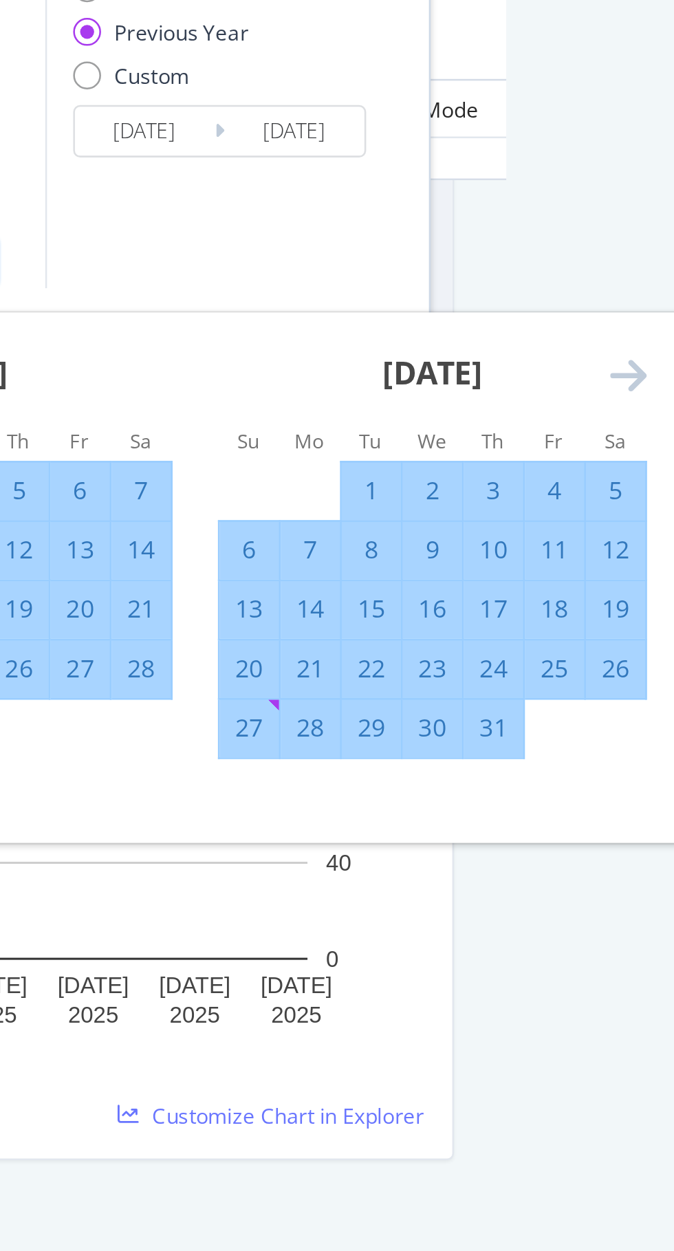
click at [646, 233] on icon "Move forward to switch to the next month." at bounding box center [651, 231] width 14 height 17
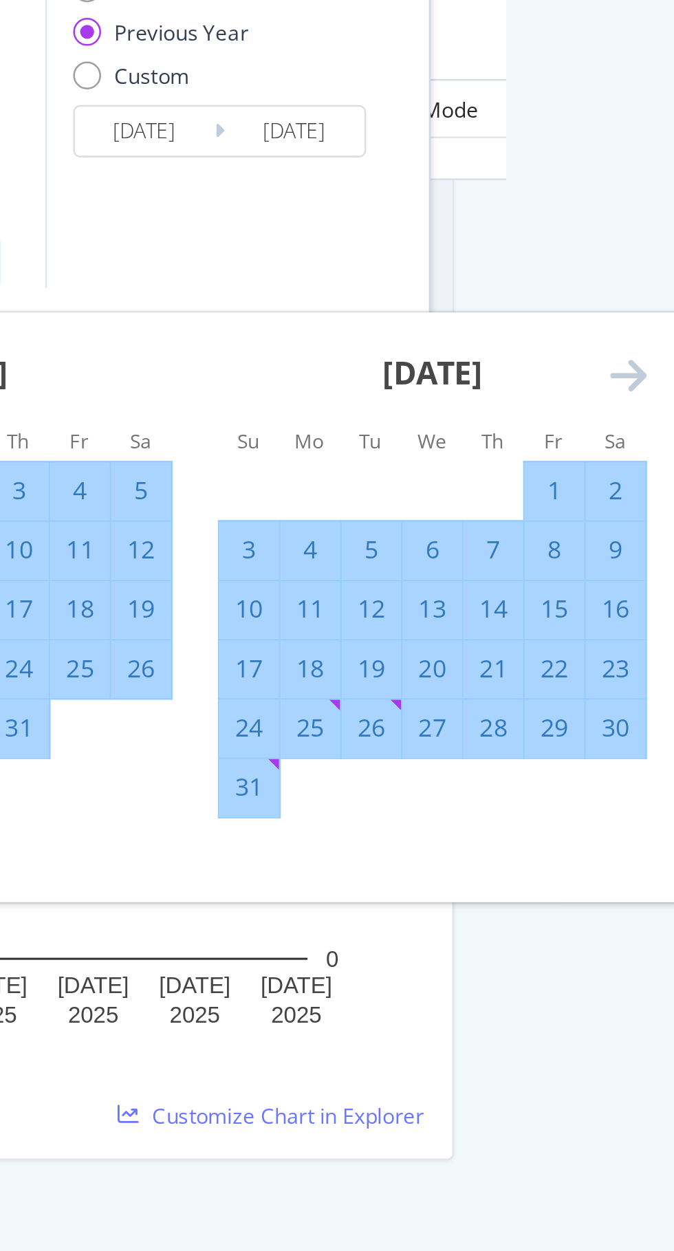
click at [644, 236] on icon "Move forward to switch to the next month." at bounding box center [651, 231] width 14 height 17
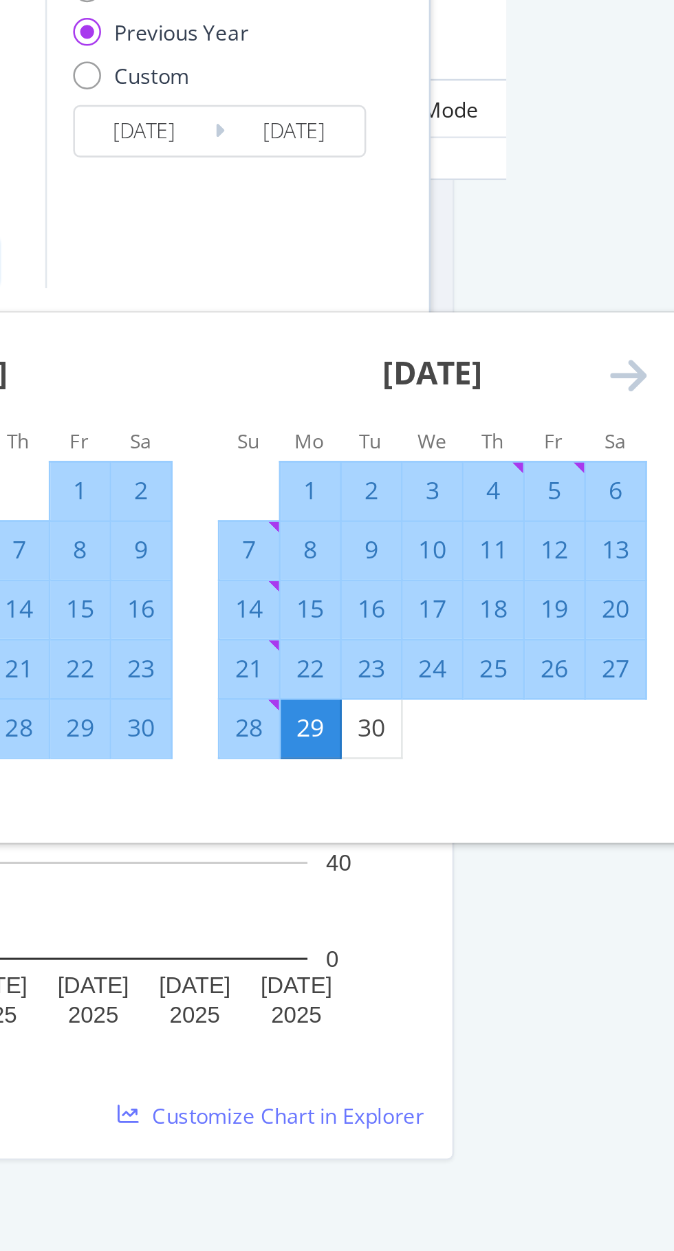
click at [646, 232] on icon "Move forward to switch to the next month." at bounding box center [651, 231] width 14 height 17
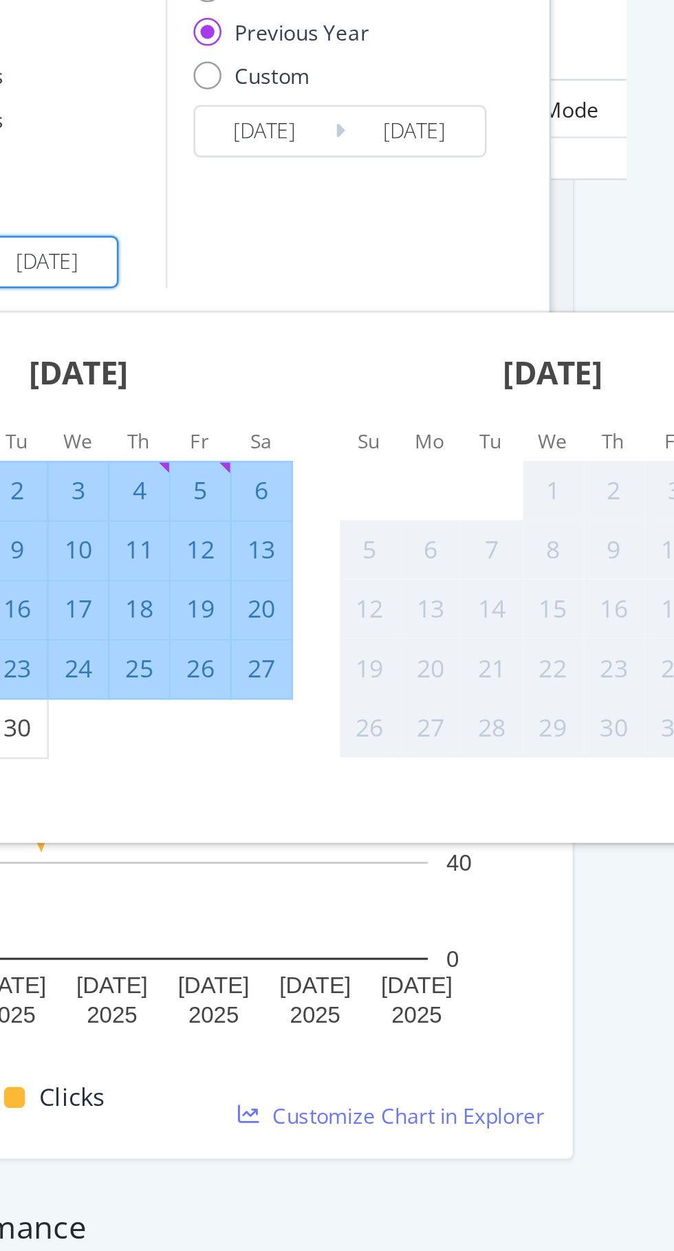
scroll to position [91, 0]
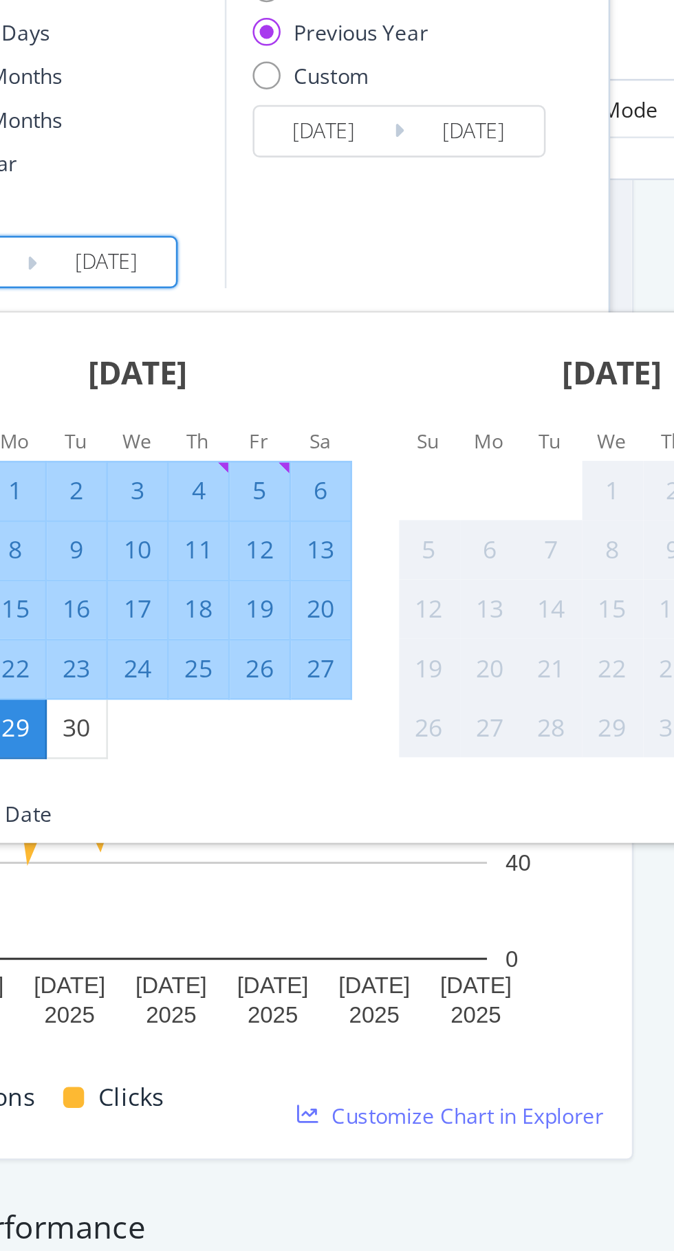
click at [433, 370] on div "30" at bounding box center [433, 370] width 23 height 14
type input "[DATE]"
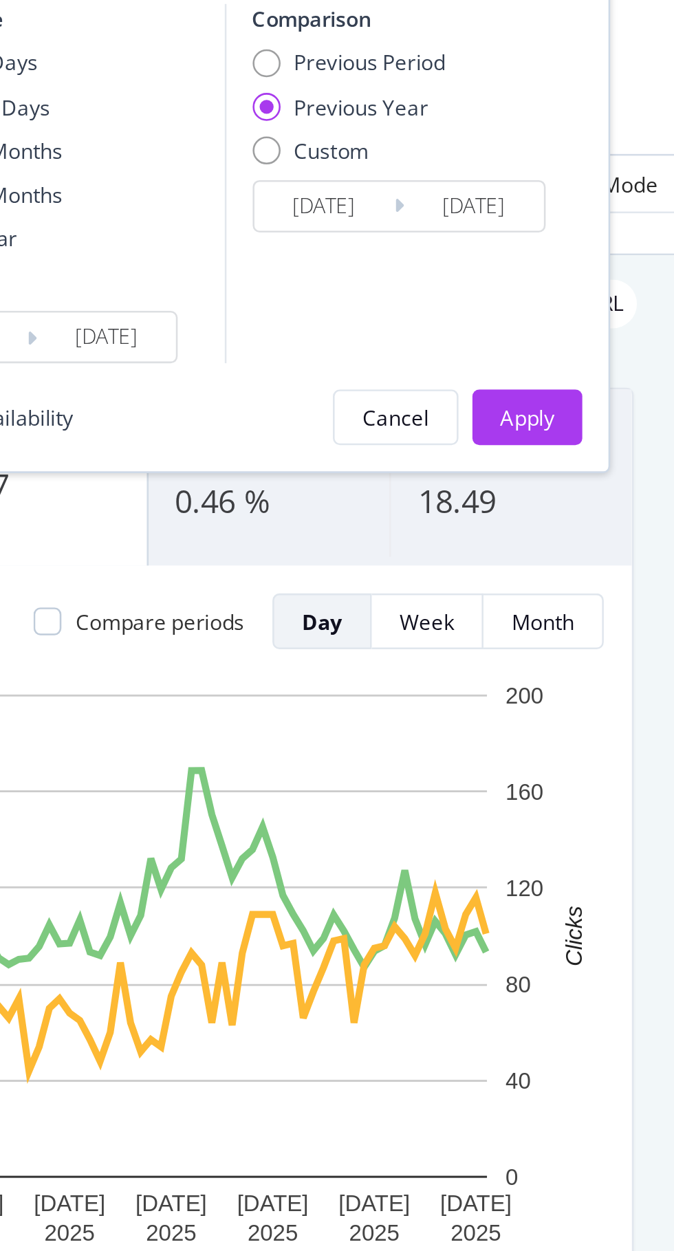
scroll to position [0, 0]
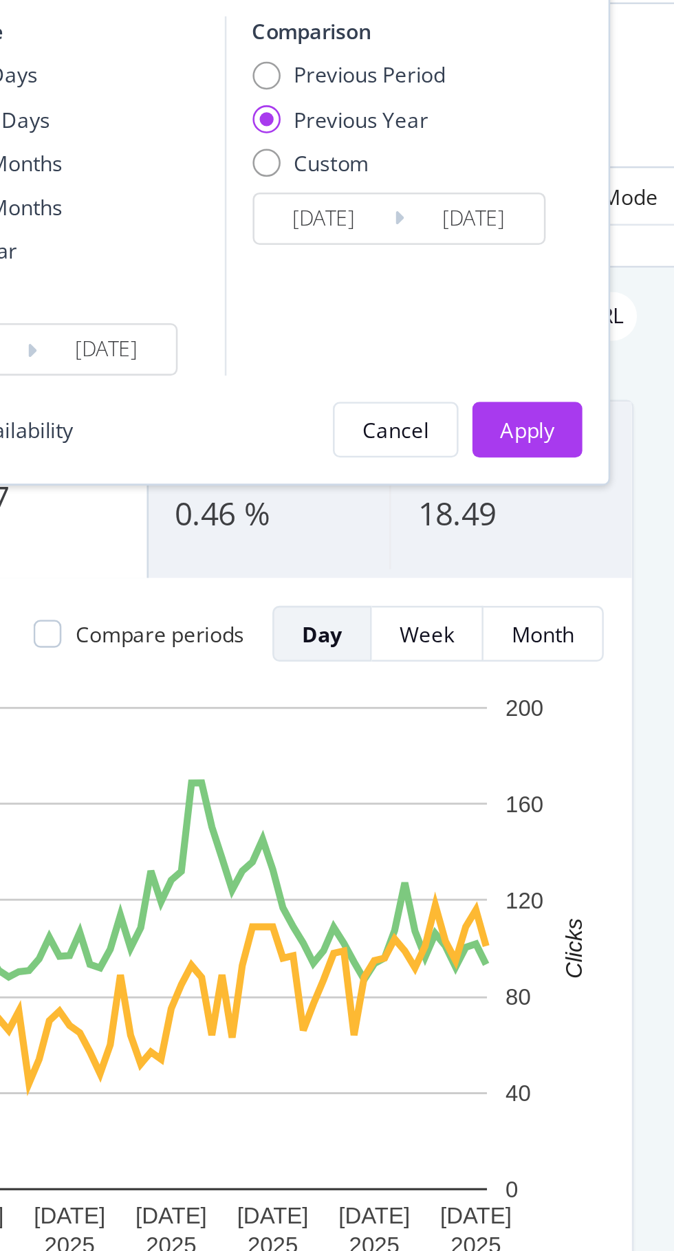
click at [614, 250] on div "Apply" at bounding box center [611, 253] width 21 height 12
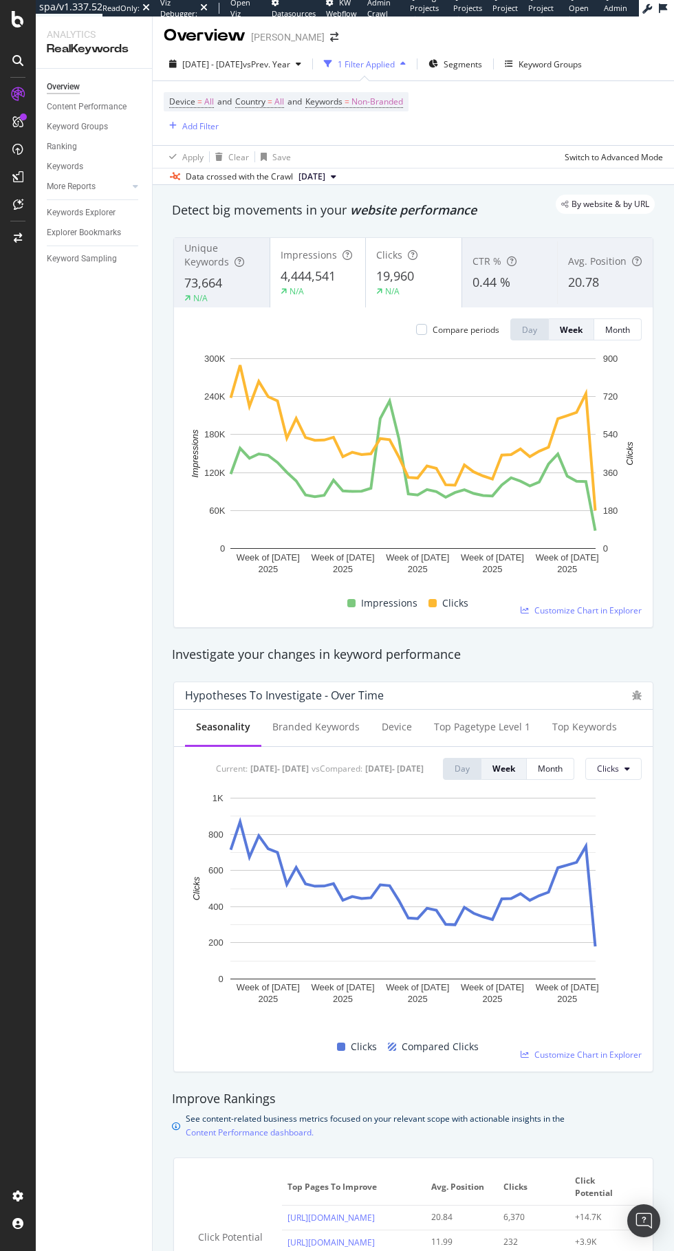
scroll to position [6, 0]
click at [289, 269] on span "4,444,541" at bounding box center [308, 273] width 55 height 17
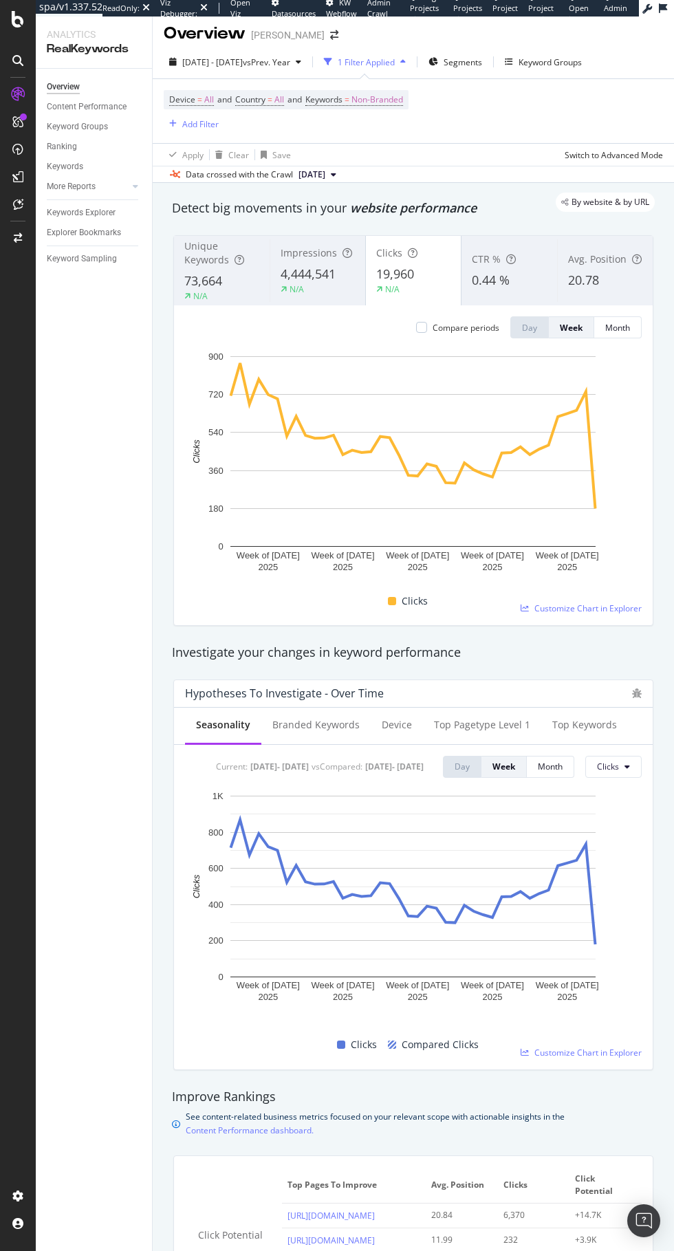
click at [421, 327] on div at bounding box center [421, 327] width 11 height 11
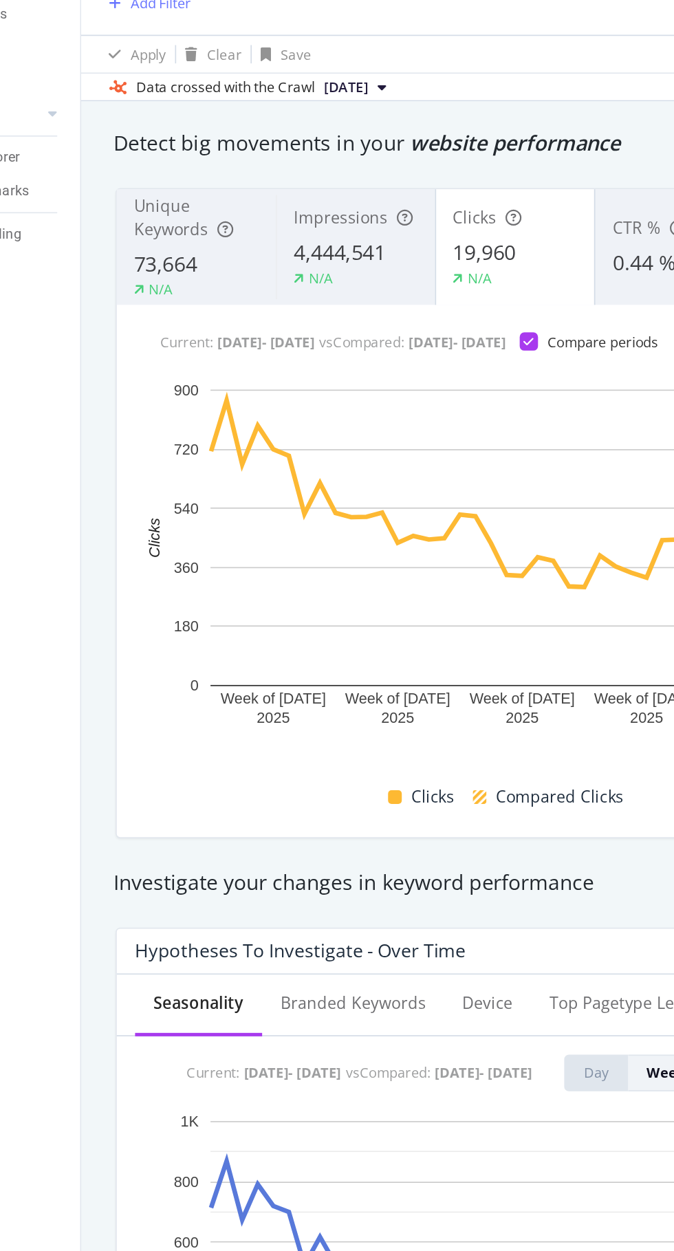
scroll to position [0, 0]
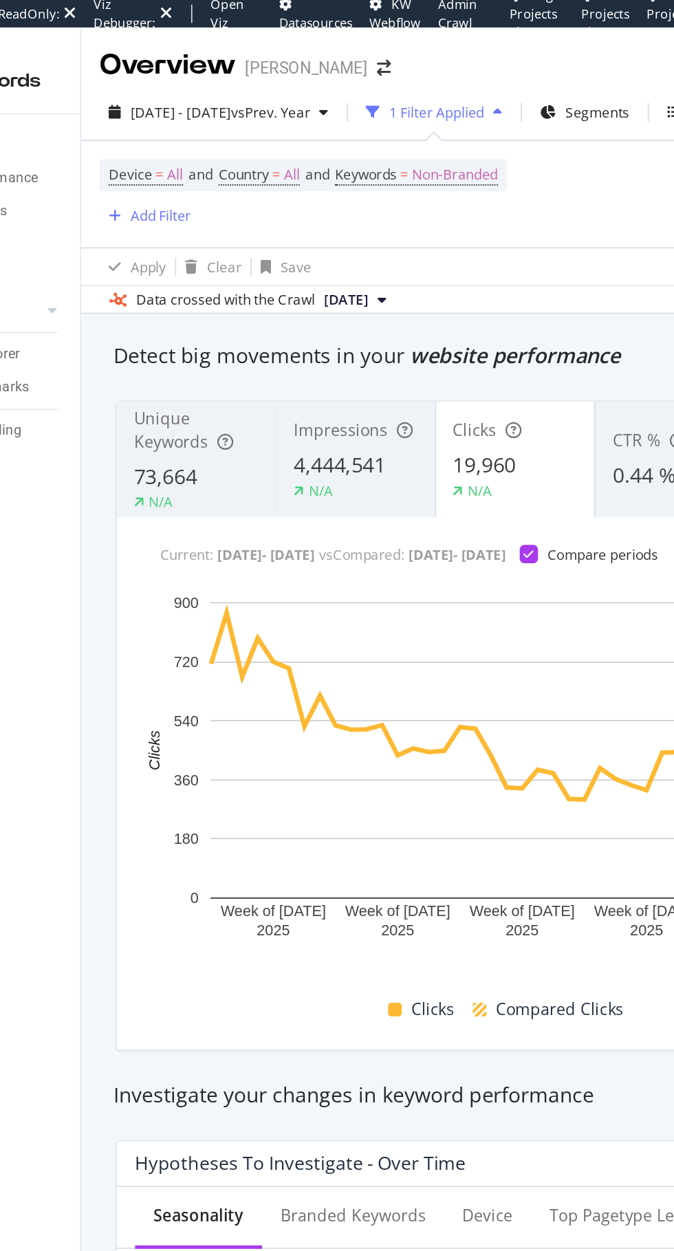
click at [188, 72] on span "[DATE] - [DATE]" at bounding box center [212, 68] width 61 height 12
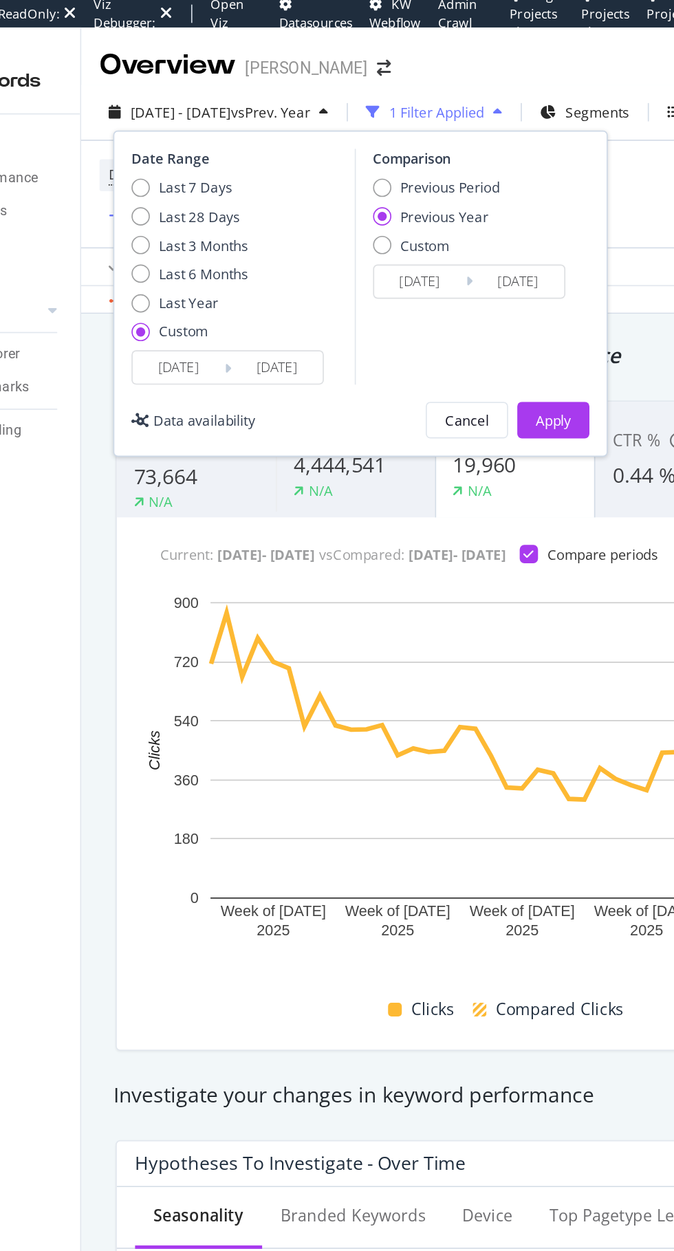
click at [186, 255] on icon at bounding box center [188, 252] width 10 height 8
